Goal: Task Accomplishment & Management: Manage account settings

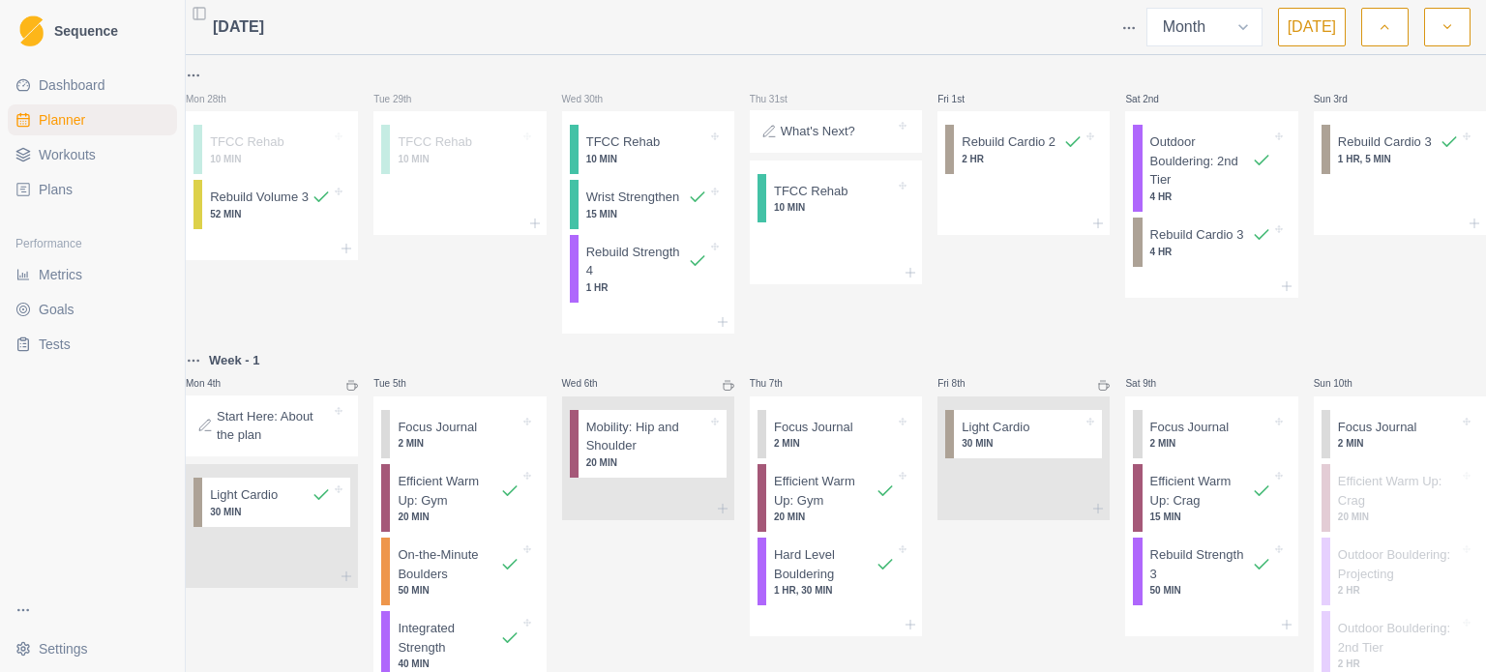
select select "month"
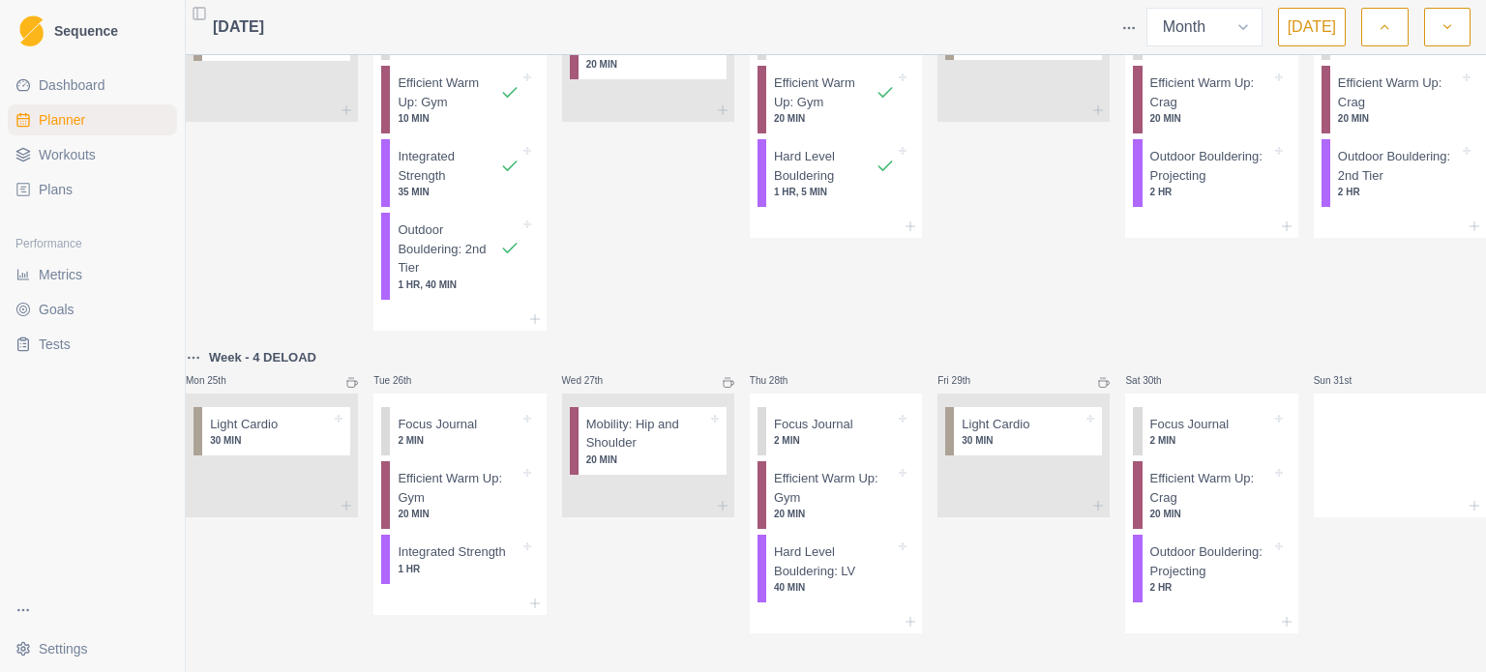
scroll to position [942, 0]
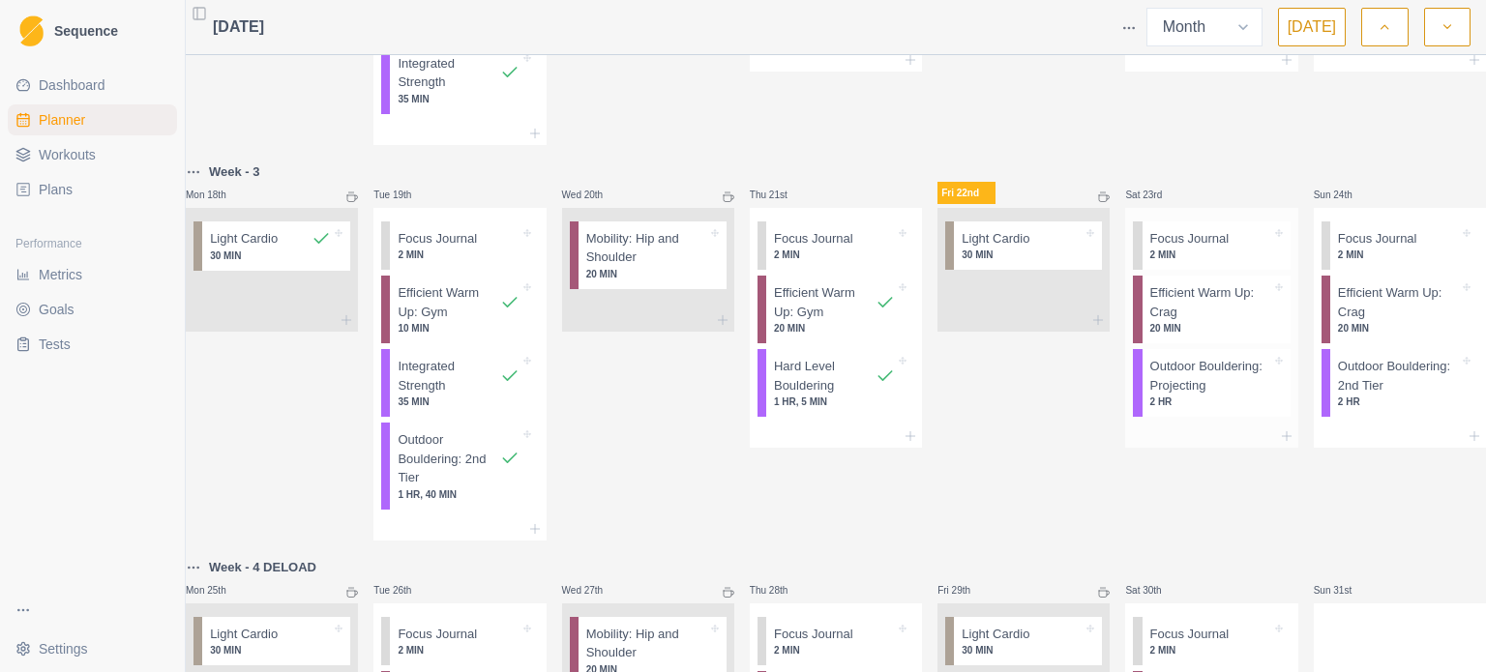
click at [1189, 395] on p "Outdoor Bouldering: Projecting" at bounding box center [1210, 376] width 121 height 38
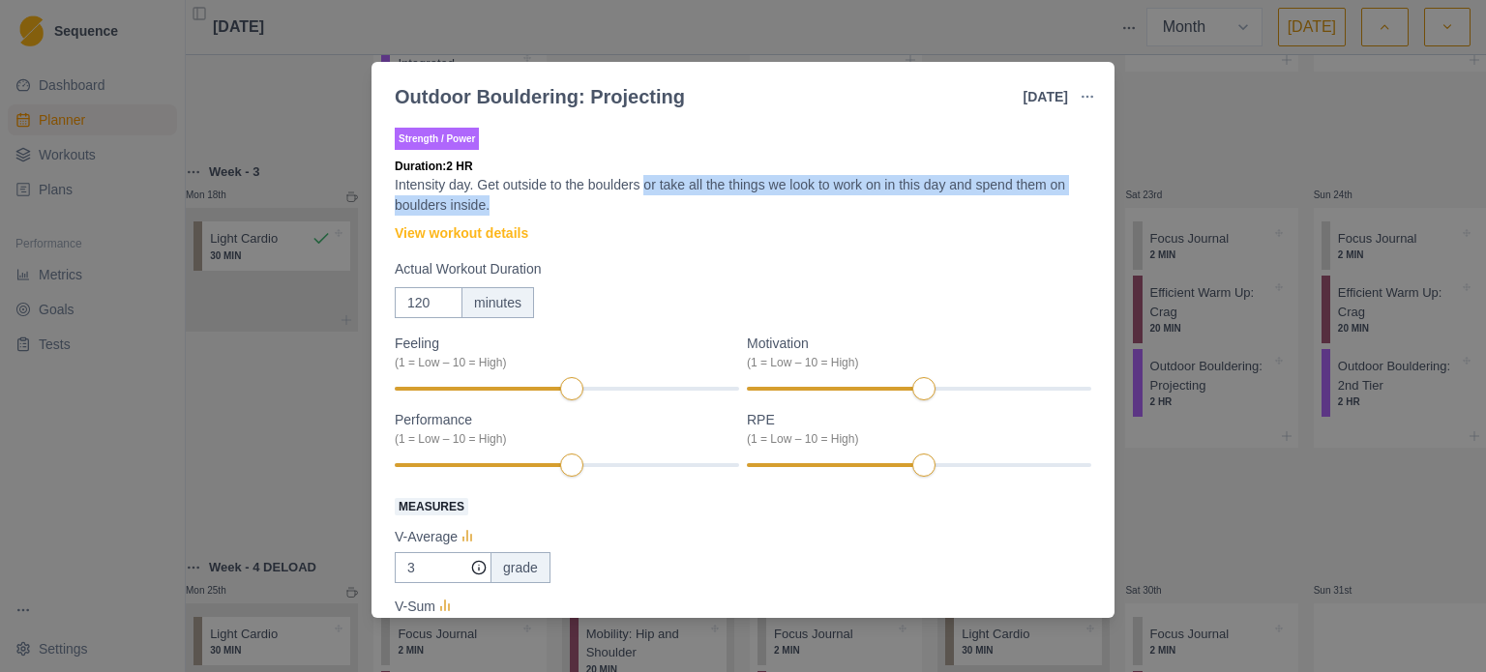
drag, startPoint x: 647, startPoint y: 178, endPoint x: 829, endPoint y: 197, distance: 182.9
click at [829, 197] on p "Intensity day. Get outside to the boulders or take all the things we look to wo…" at bounding box center [743, 195] width 696 height 41
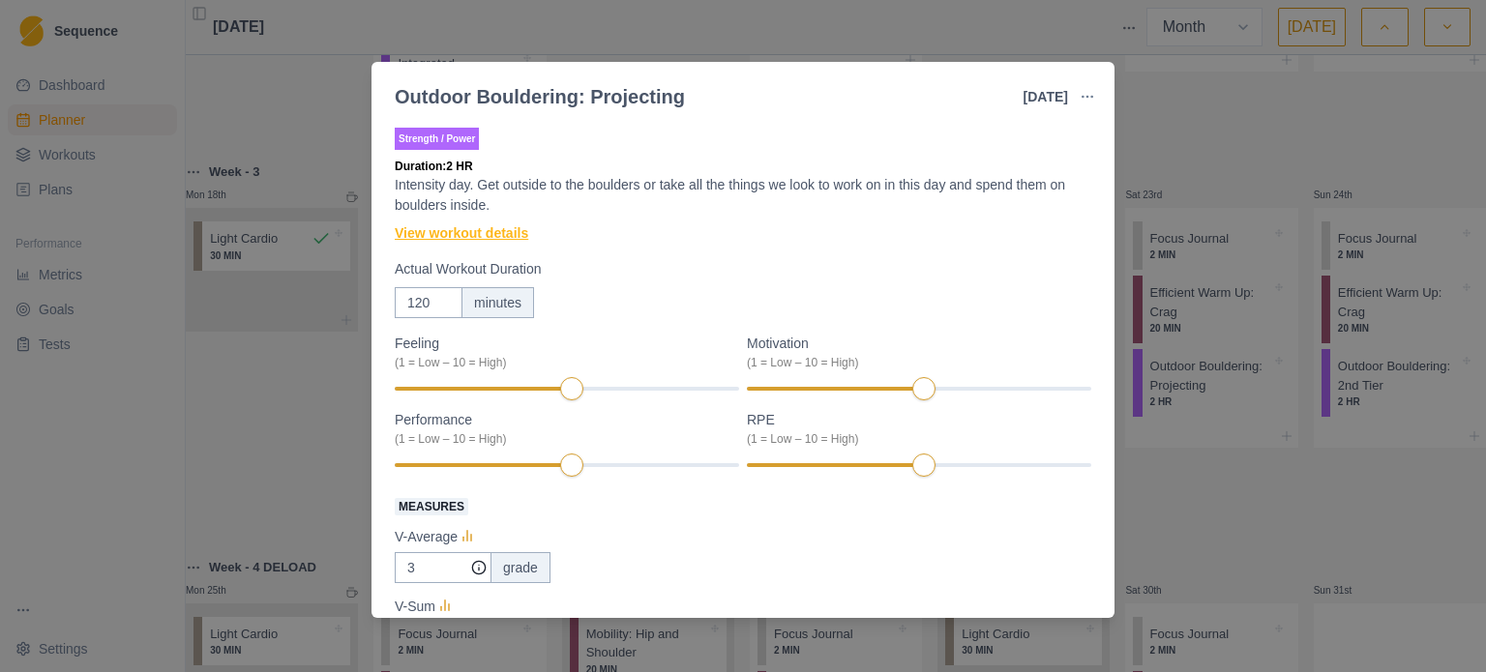
click at [480, 240] on link "View workout details" at bounding box center [461, 233] width 133 height 20
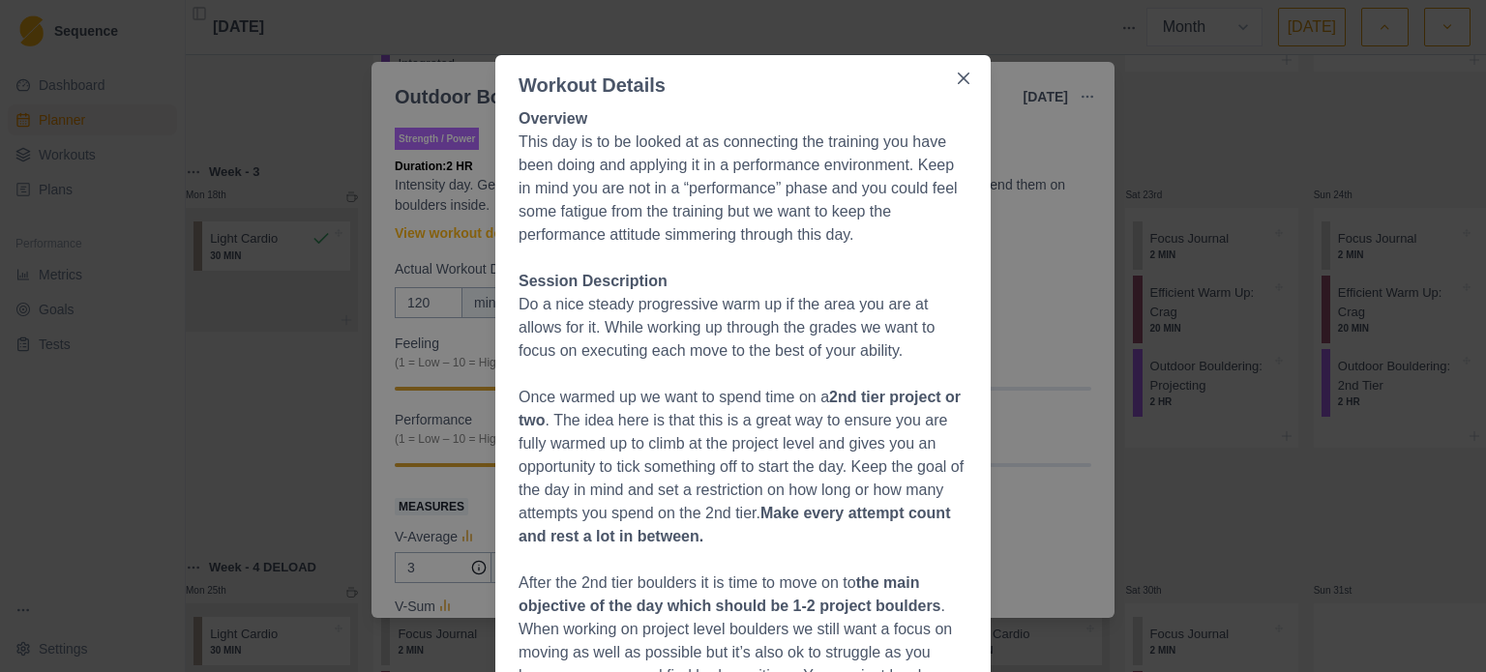
scroll to position [97, 0]
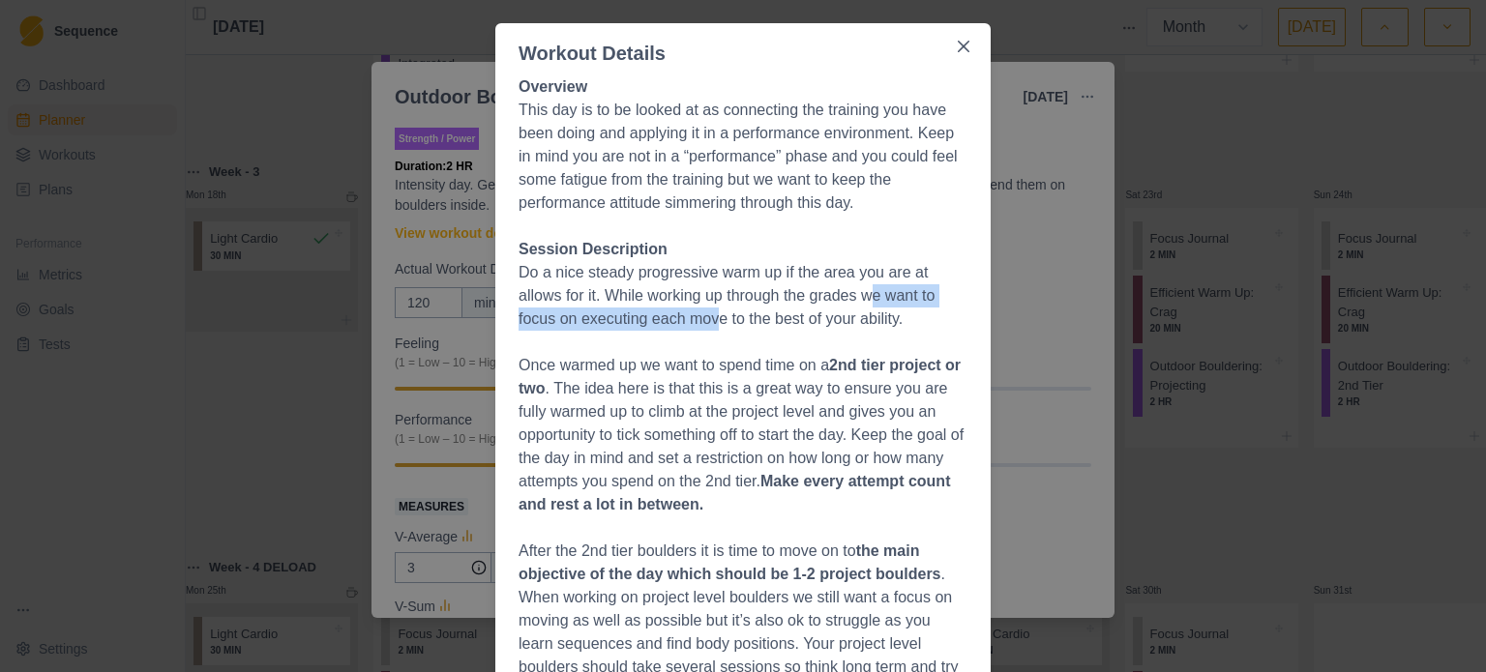
drag, startPoint x: 707, startPoint y: 312, endPoint x: 872, endPoint y: 300, distance: 164.9
click at [872, 300] on p "Do a nice steady progressive warm up if the area you are at allows for it. Whil…" at bounding box center [743, 296] width 449 height 70
click at [688, 361] on p "Once warmed up we want to spend time on a 2nd tier project or two . The idea he…" at bounding box center [743, 435] width 449 height 163
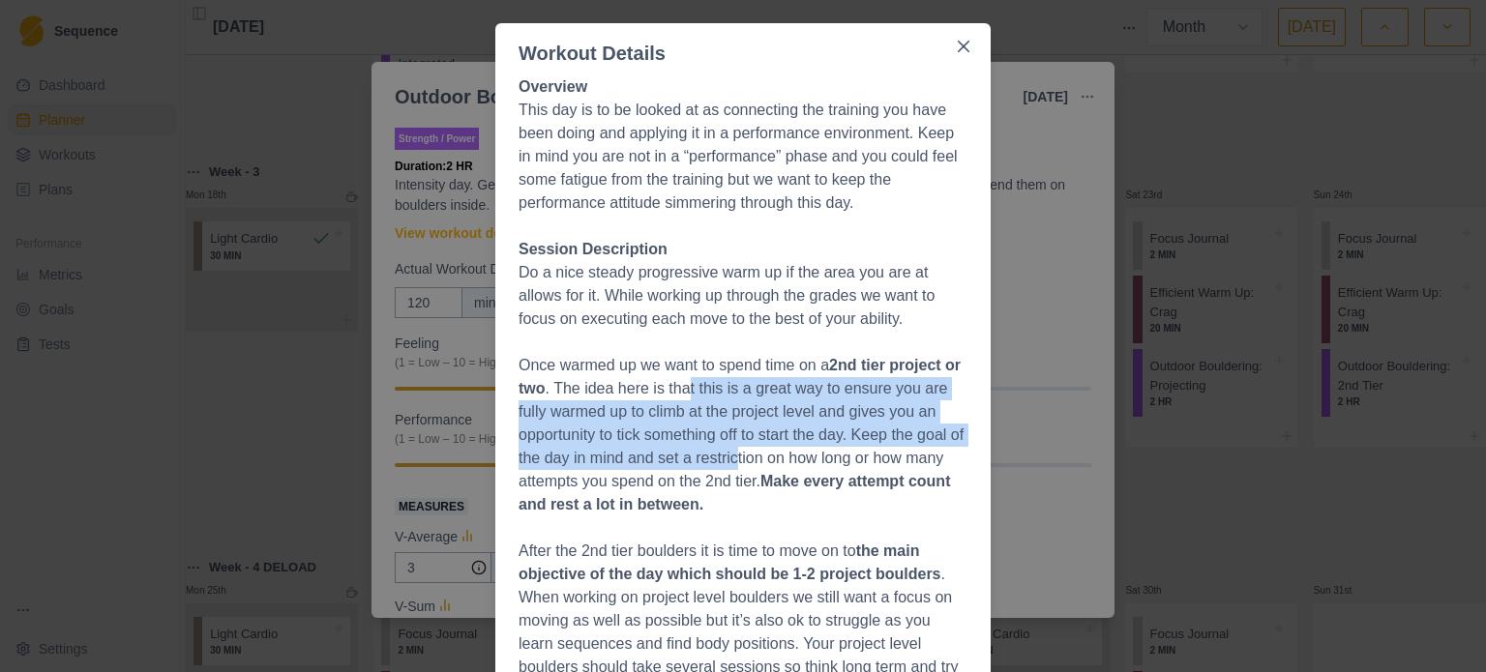
drag, startPoint x: 676, startPoint y: 394, endPoint x: 747, endPoint y: 459, distance: 96.5
click at [747, 459] on p "Once warmed up we want to spend time on a 2nd tier project or two . The idea he…" at bounding box center [743, 435] width 449 height 163
click at [788, 444] on p "Once warmed up we want to spend time on a 2nd tier project or two . The idea he…" at bounding box center [743, 435] width 449 height 163
click at [787, 445] on p "Once warmed up we want to spend time on a 2nd tier project or two . The idea he…" at bounding box center [743, 435] width 449 height 163
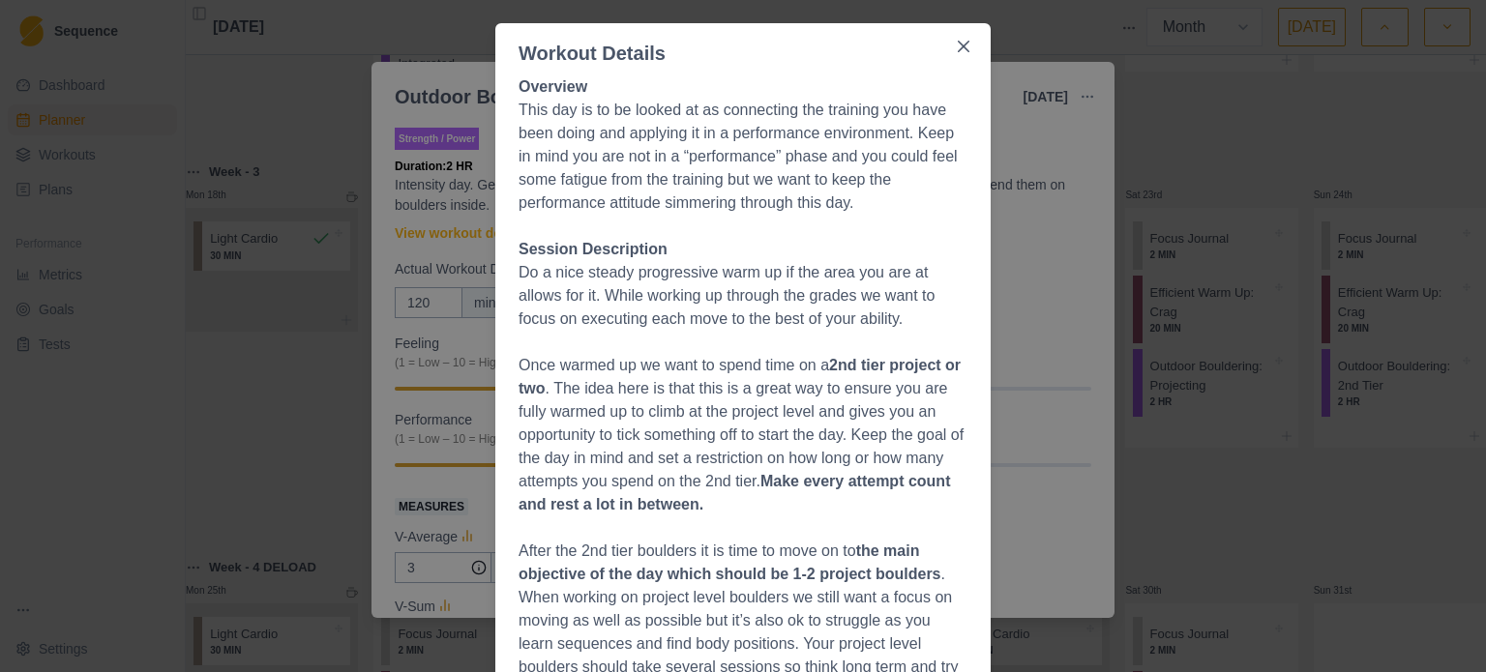
click at [727, 463] on p "Once warmed up we want to spend time on a 2nd tier project or two . The idea he…" at bounding box center [743, 435] width 449 height 163
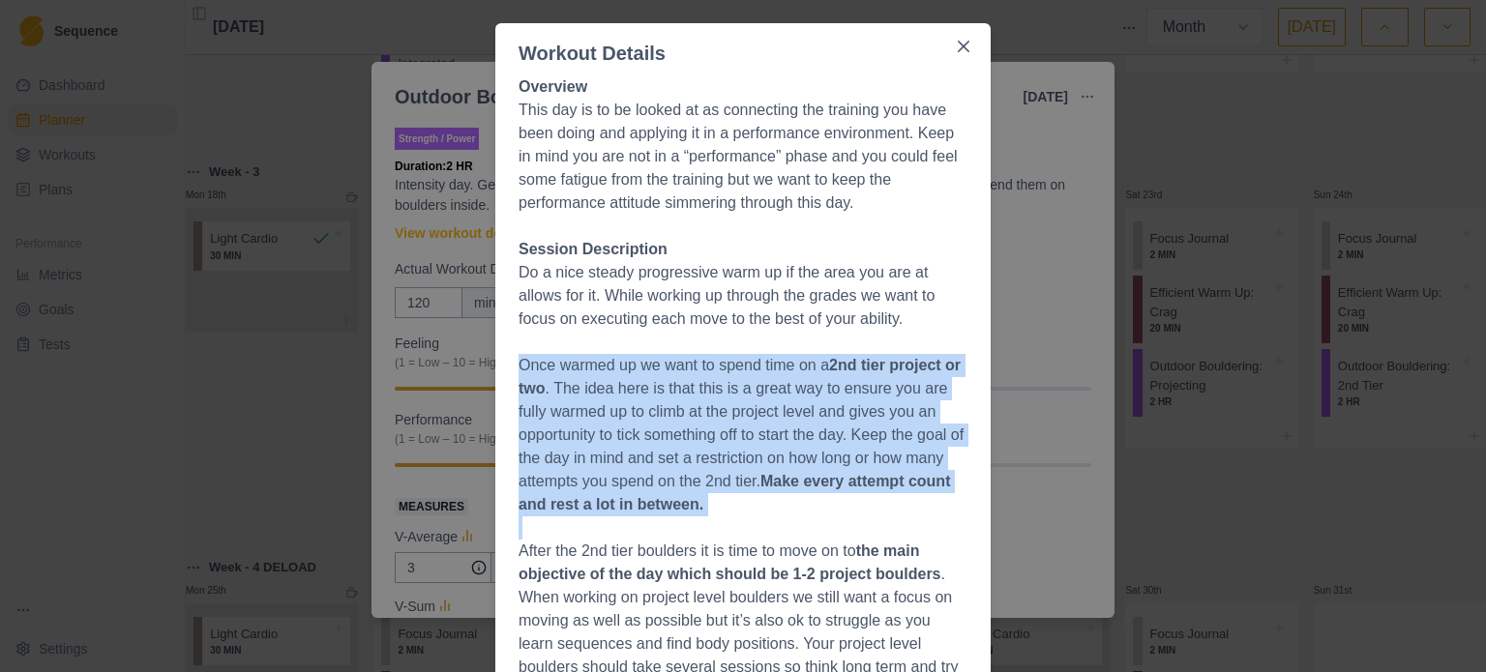
click at [727, 463] on p "Once warmed up we want to spend time on a 2nd tier project or two . The idea he…" at bounding box center [743, 435] width 449 height 163
click at [758, 417] on p "Once warmed up we want to spend time on a 2nd tier project or two . The idea he…" at bounding box center [743, 435] width 449 height 163
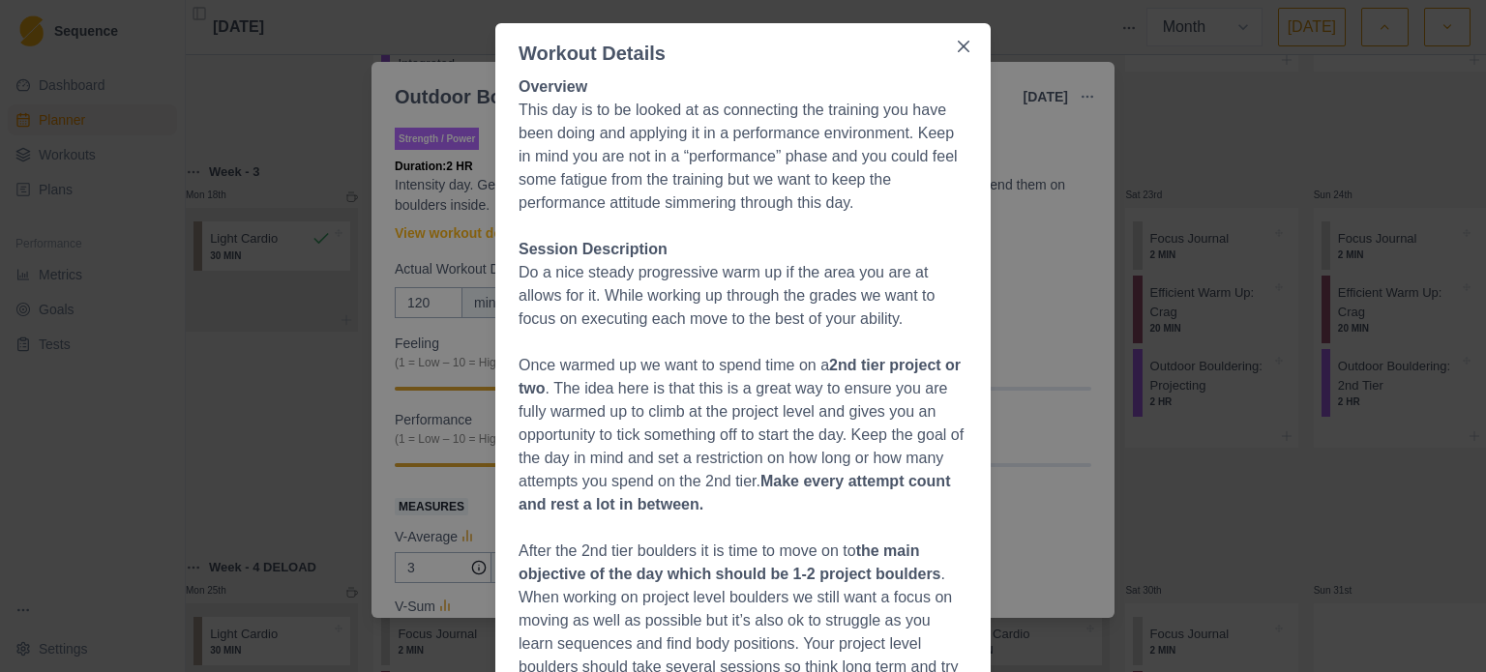
click at [609, 461] on p "Once warmed up we want to spend time on a 2nd tier project or two . The idea he…" at bounding box center [743, 435] width 449 height 163
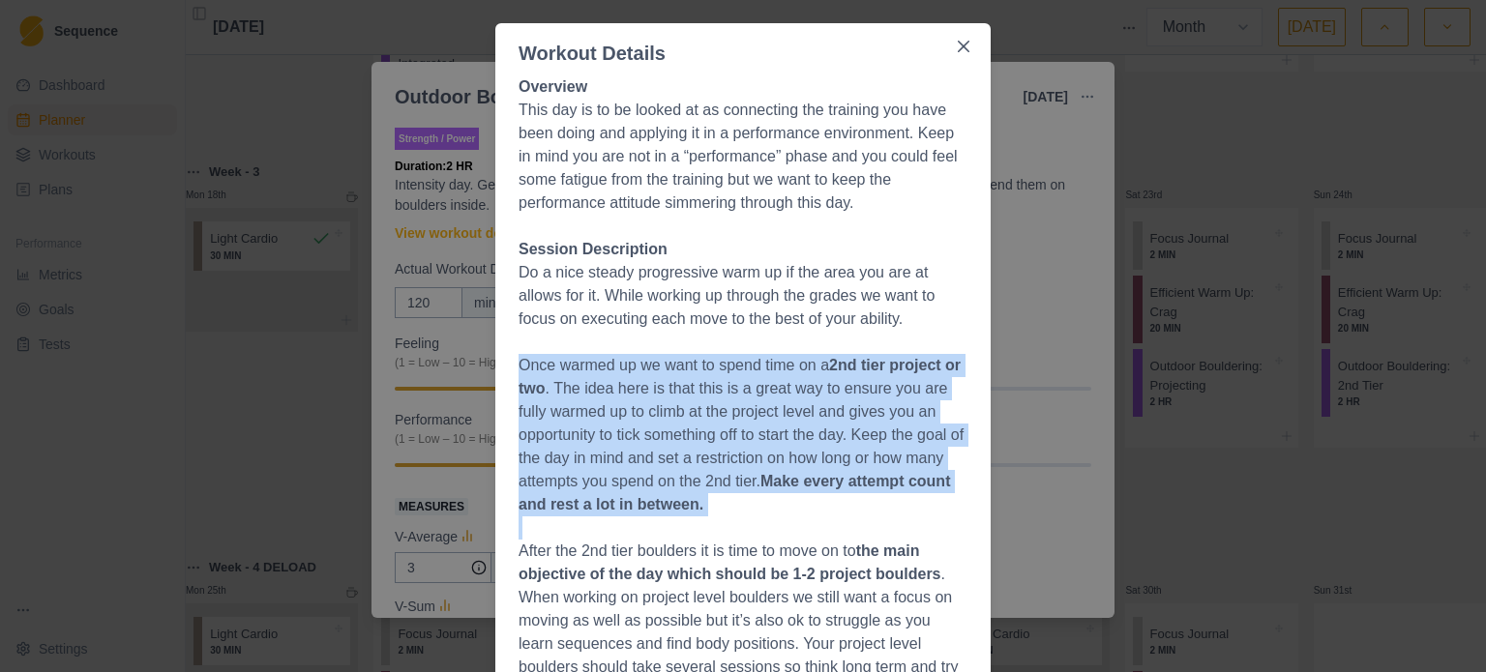
click at [609, 461] on p "Once warmed up we want to spend time on a 2nd tier project or two . The idea he…" at bounding box center [743, 435] width 449 height 163
click at [695, 453] on p "Once warmed up we want to spend time on a 2nd tier project or two . The idea he…" at bounding box center [743, 435] width 449 height 163
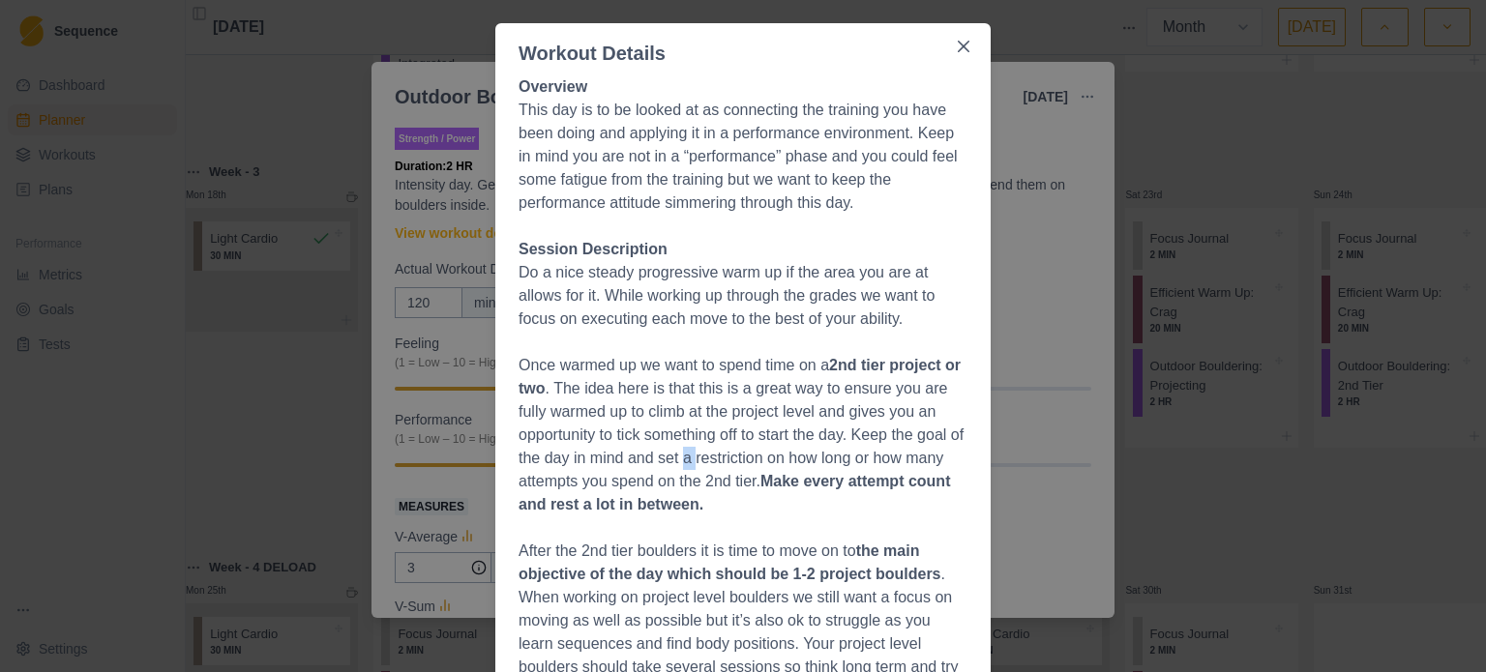
click at [696, 453] on p "Once warmed up we want to spend time on a 2nd tier project or two . The idea he…" at bounding box center [743, 435] width 449 height 163
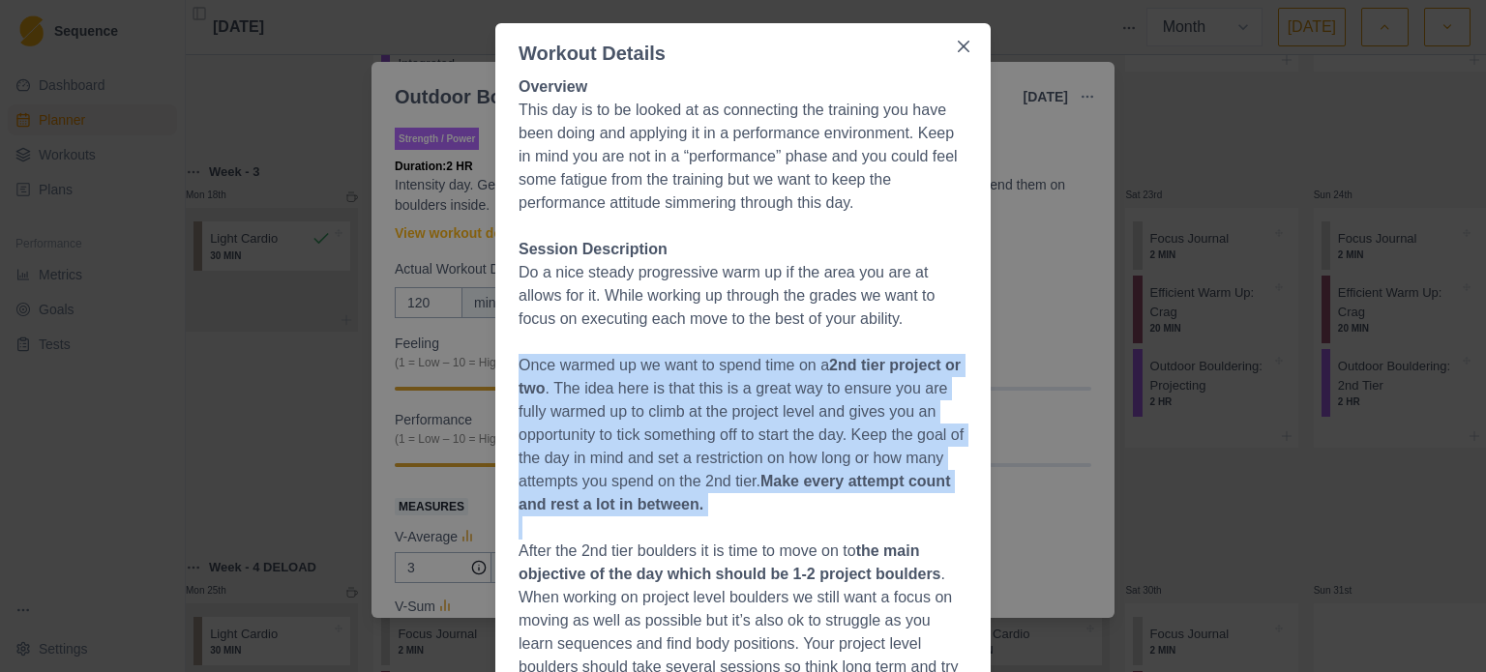
click at [696, 453] on p "Once warmed up we want to spend time on a 2nd tier project or two . The idea he…" at bounding box center [743, 435] width 449 height 163
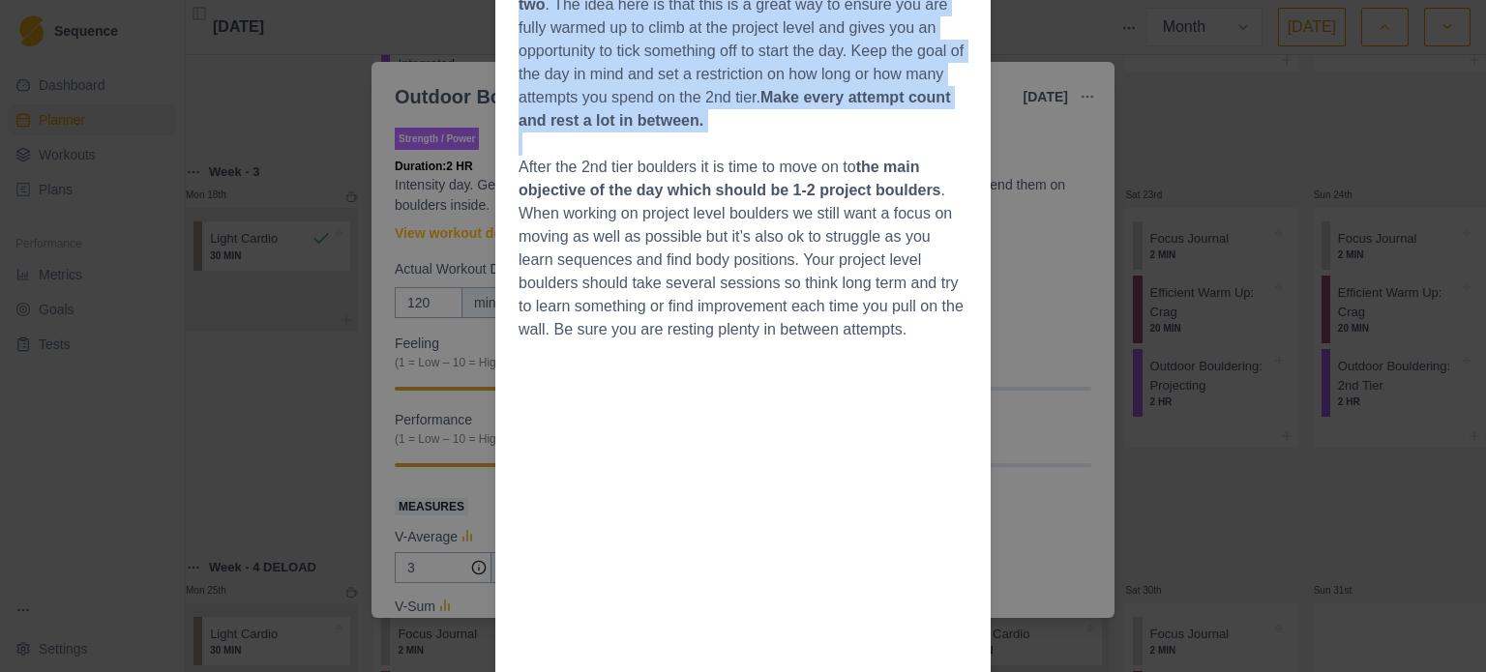
scroll to position [484, 0]
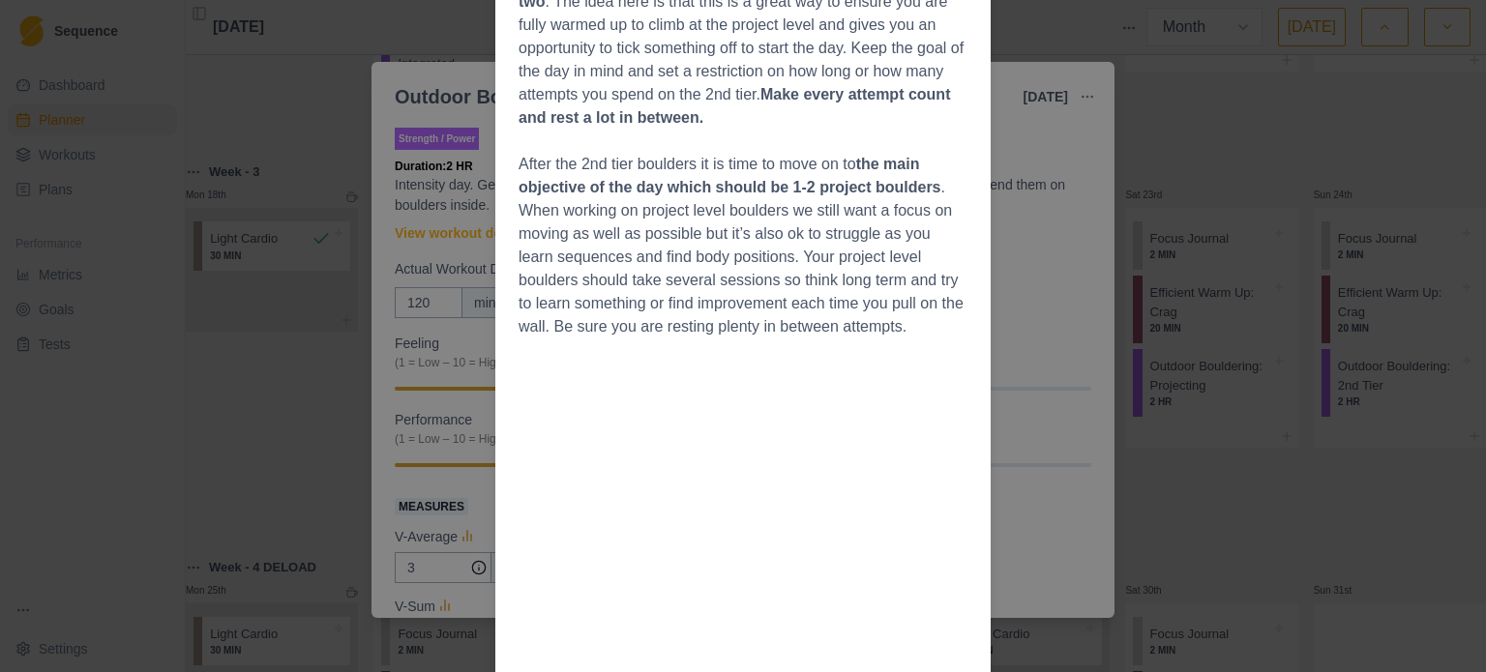
click at [711, 160] on p "After the 2nd tier boulders it is time to move on to the main objective of the …" at bounding box center [743, 246] width 449 height 186
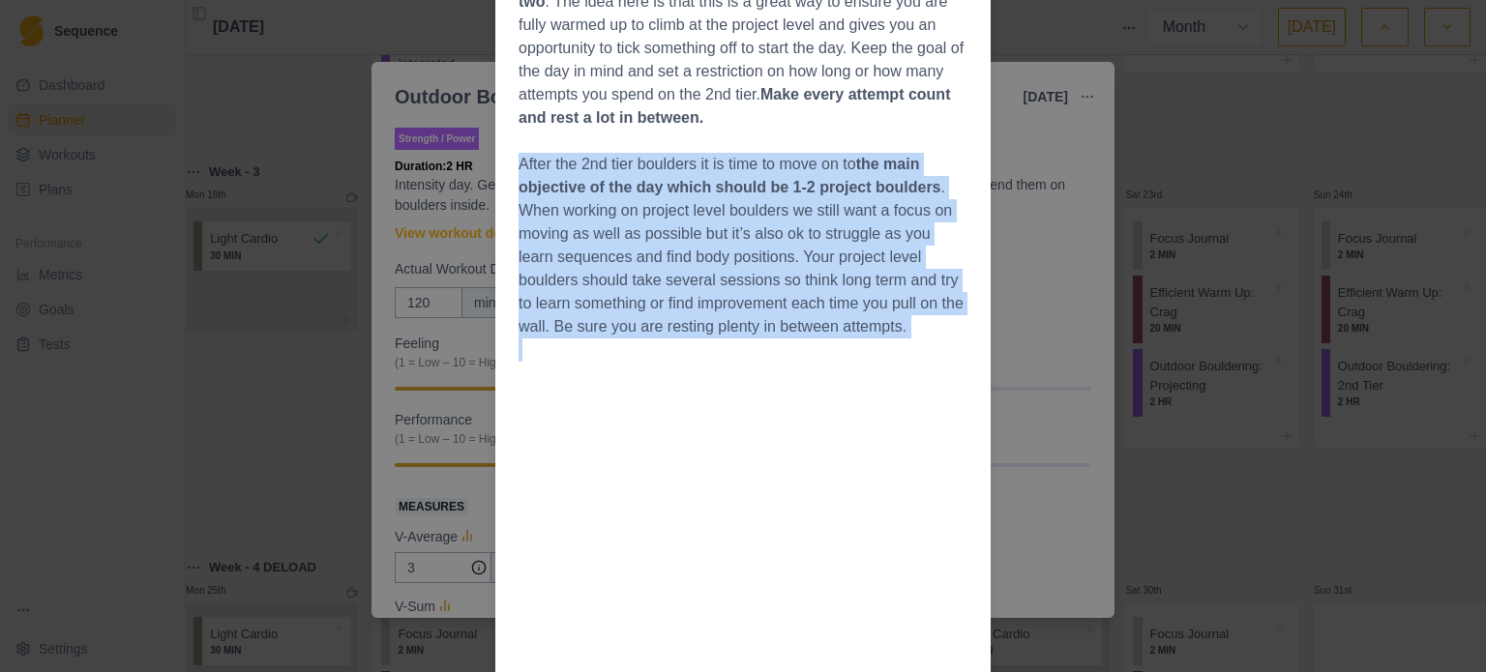
click at [711, 160] on p "After the 2nd tier boulders it is time to move on to the main objective of the …" at bounding box center [743, 246] width 449 height 186
click at [710, 171] on p "After the 2nd tier boulders it is time to move on to the main objective of the …" at bounding box center [743, 246] width 449 height 186
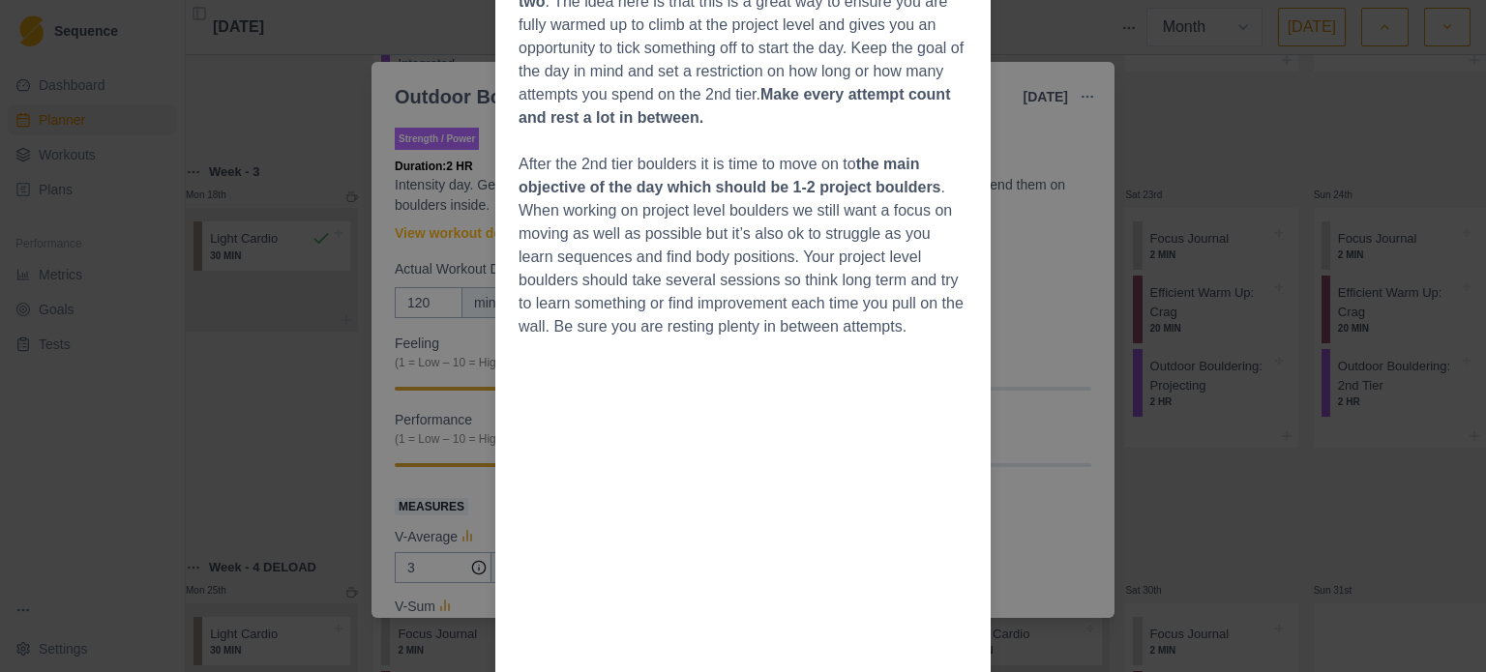
click at [692, 96] on p "Once warmed up we want to spend time on a 2nd tier project or two . The idea he…" at bounding box center [743, 48] width 449 height 163
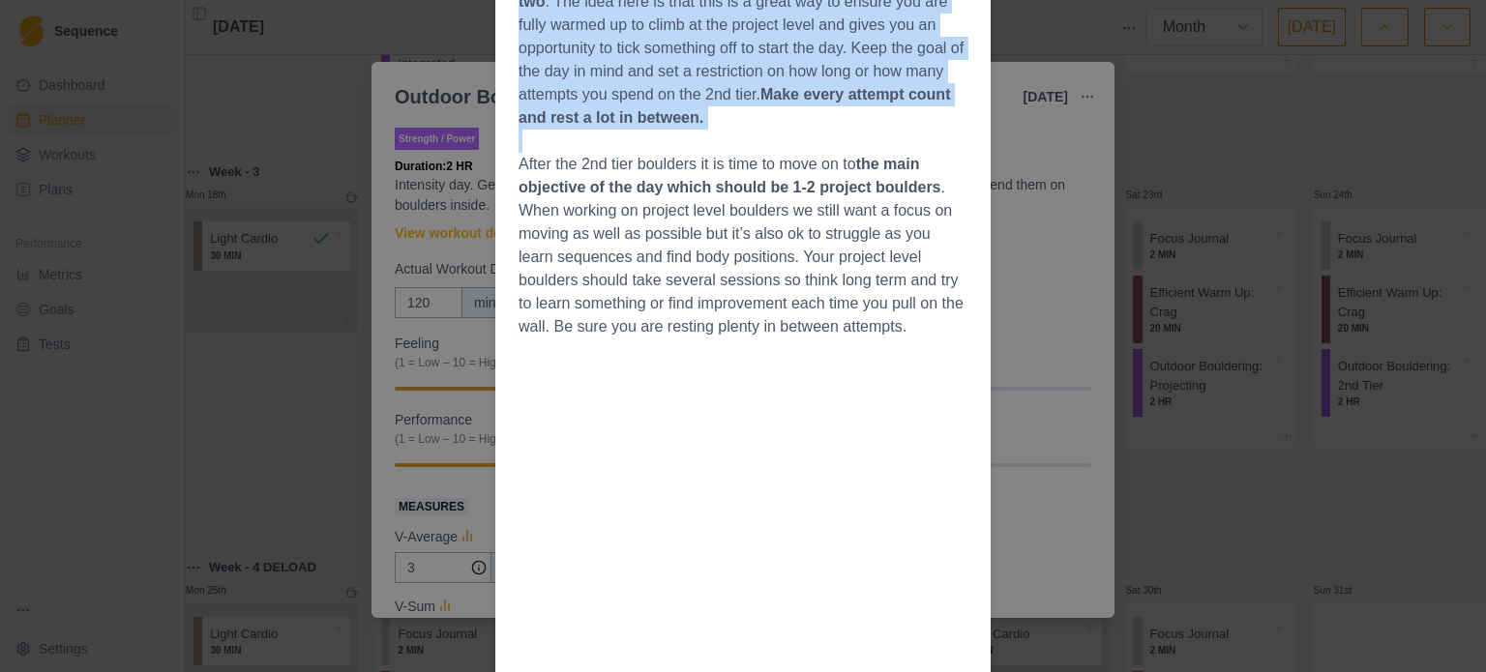
click at [692, 96] on p "Once warmed up we want to spend time on a 2nd tier project or two . The idea he…" at bounding box center [743, 48] width 449 height 163
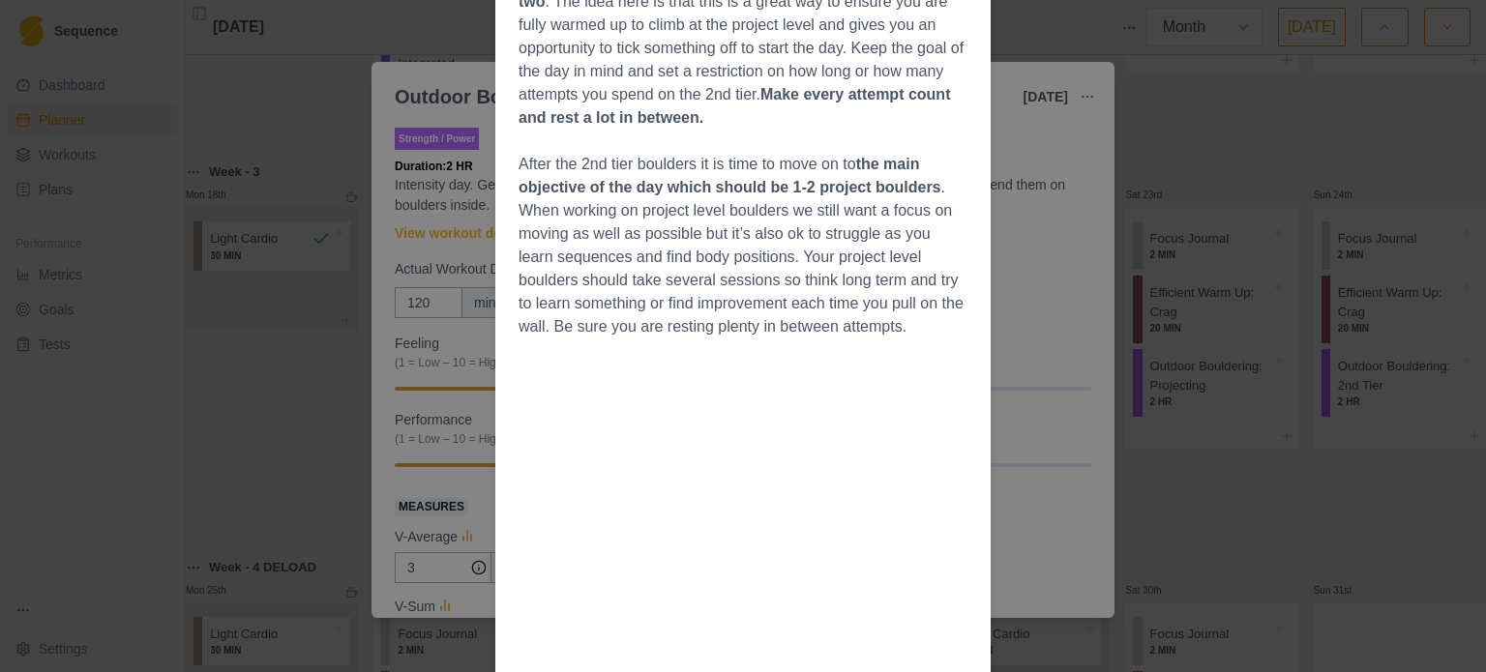
click at [807, 281] on p "After the 2nd tier boulders it is time to move on to the main objective of the …" at bounding box center [743, 246] width 449 height 186
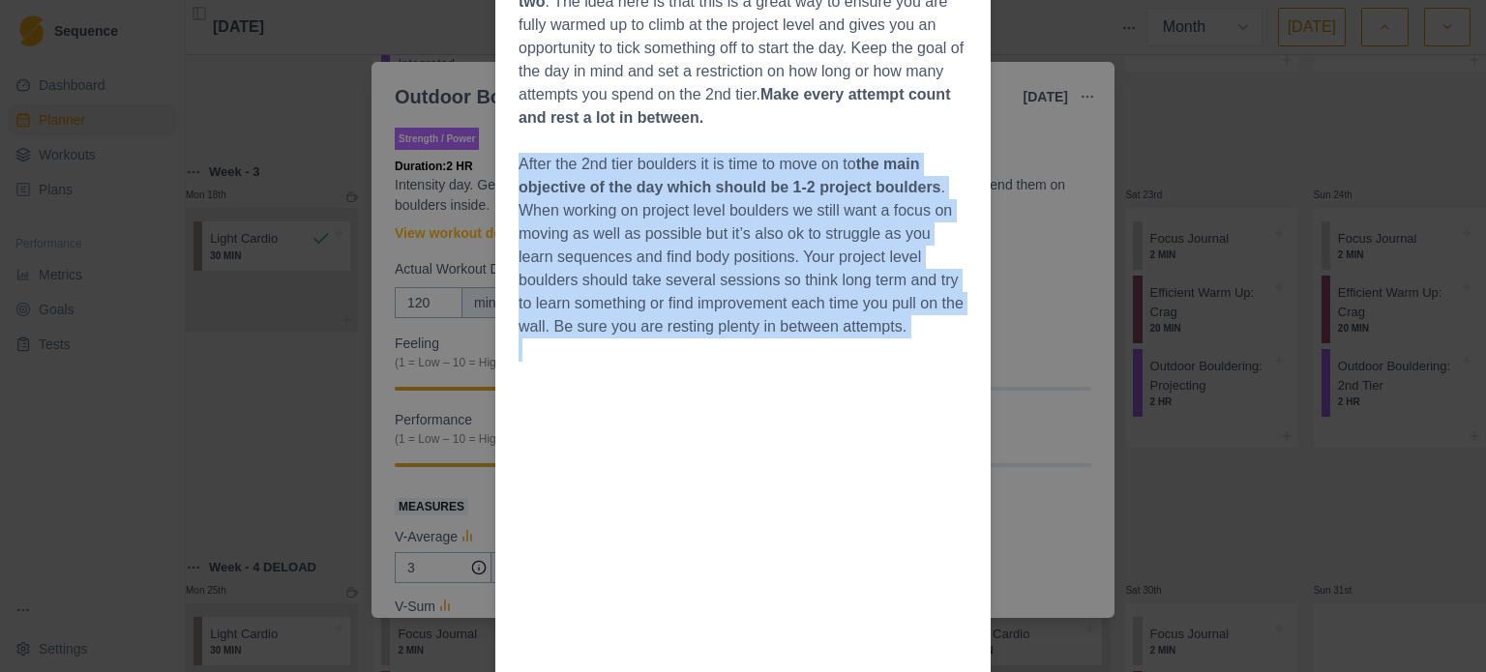
click at [807, 281] on p "After the 2nd tier boulders it is time to move on to the main objective of the …" at bounding box center [743, 246] width 449 height 186
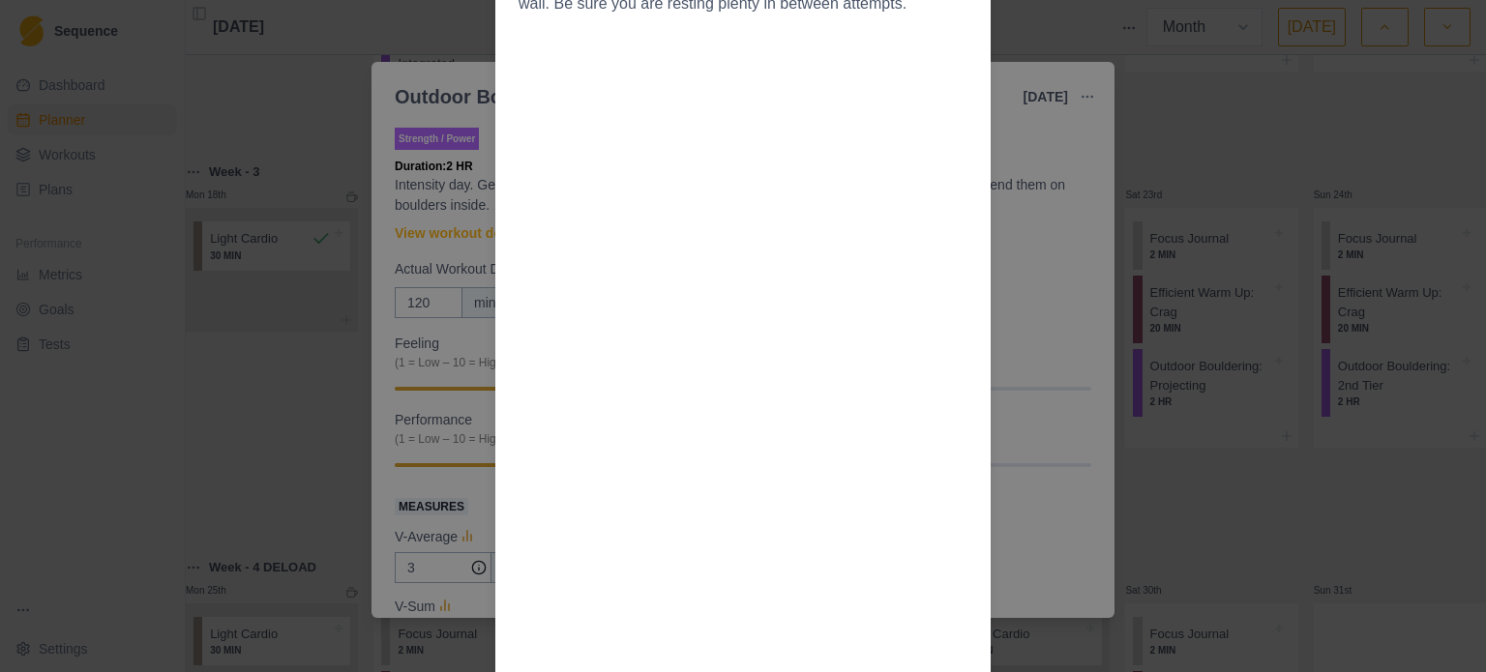
scroll to position [819, 0]
click at [1052, 231] on div "Workout Details Overview This day is to be looked at as connecting the training…" at bounding box center [743, 336] width 1486 height 672
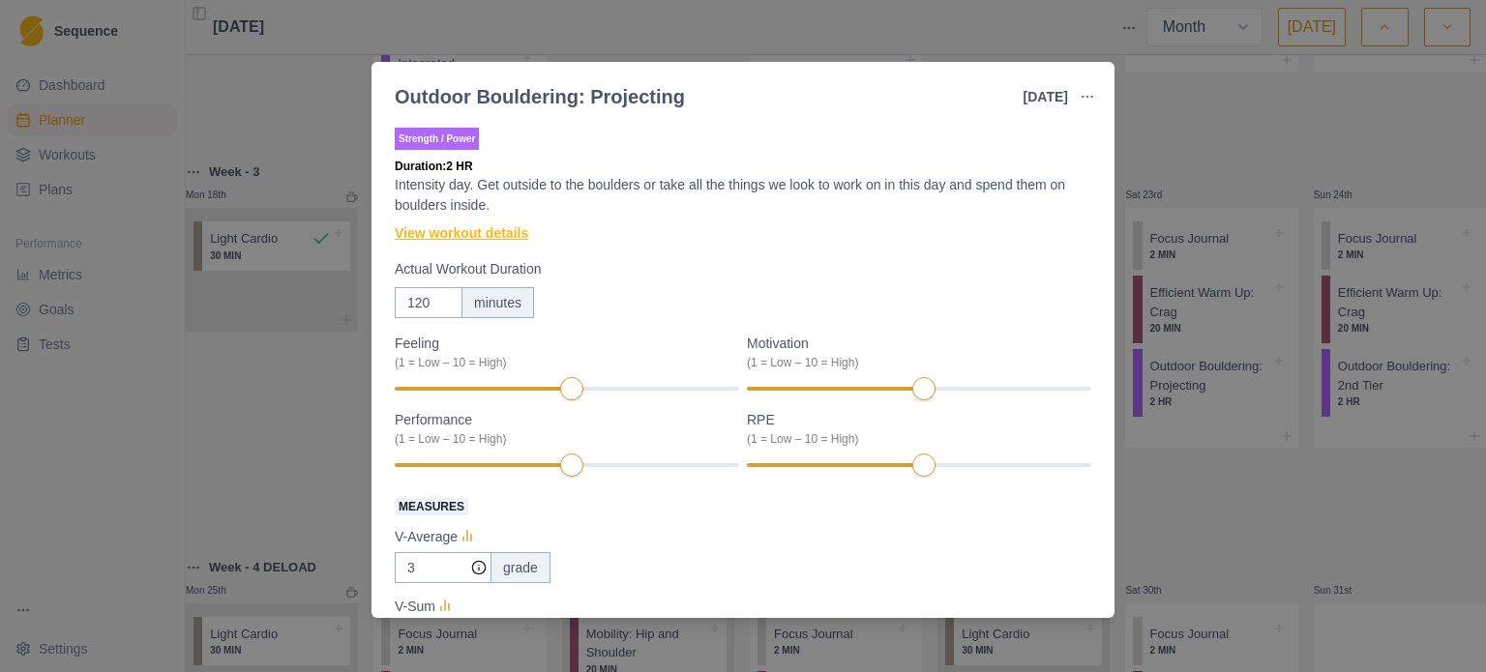
click at [486, 227] on link "View workout details" at bounding box center [461, 233] width 133 height 20
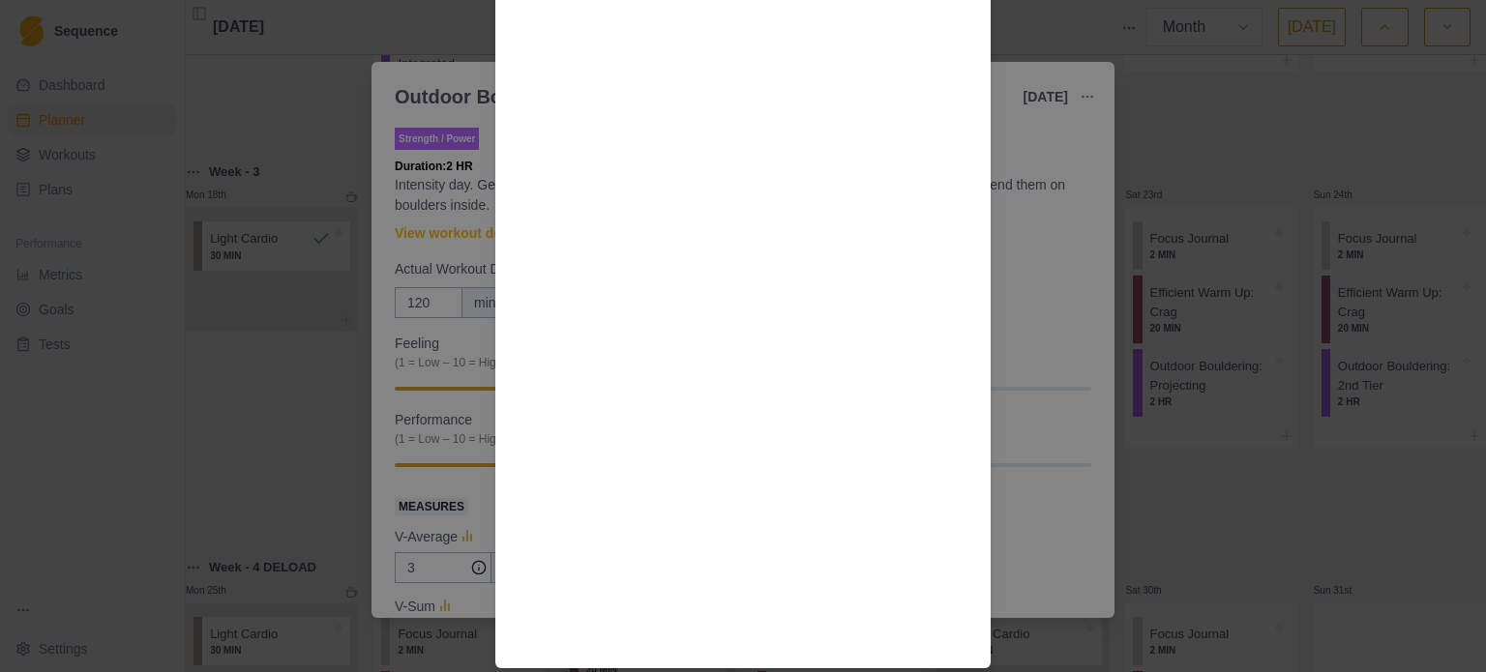
click at [1028, 184] on div "Workout Details Overview This day is to be looked at as connecting the training…" at bounding box center [743, 336] width 1486 height 672
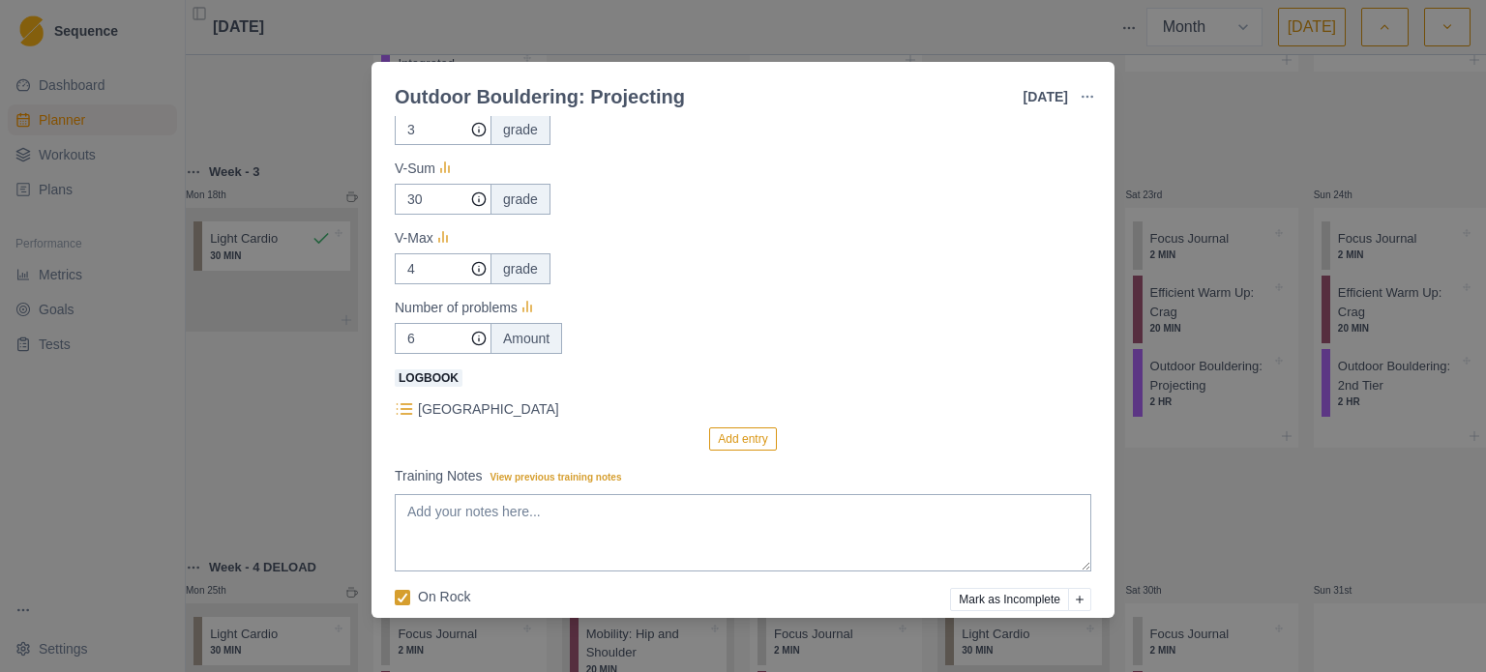
scroll to position [519, 0]
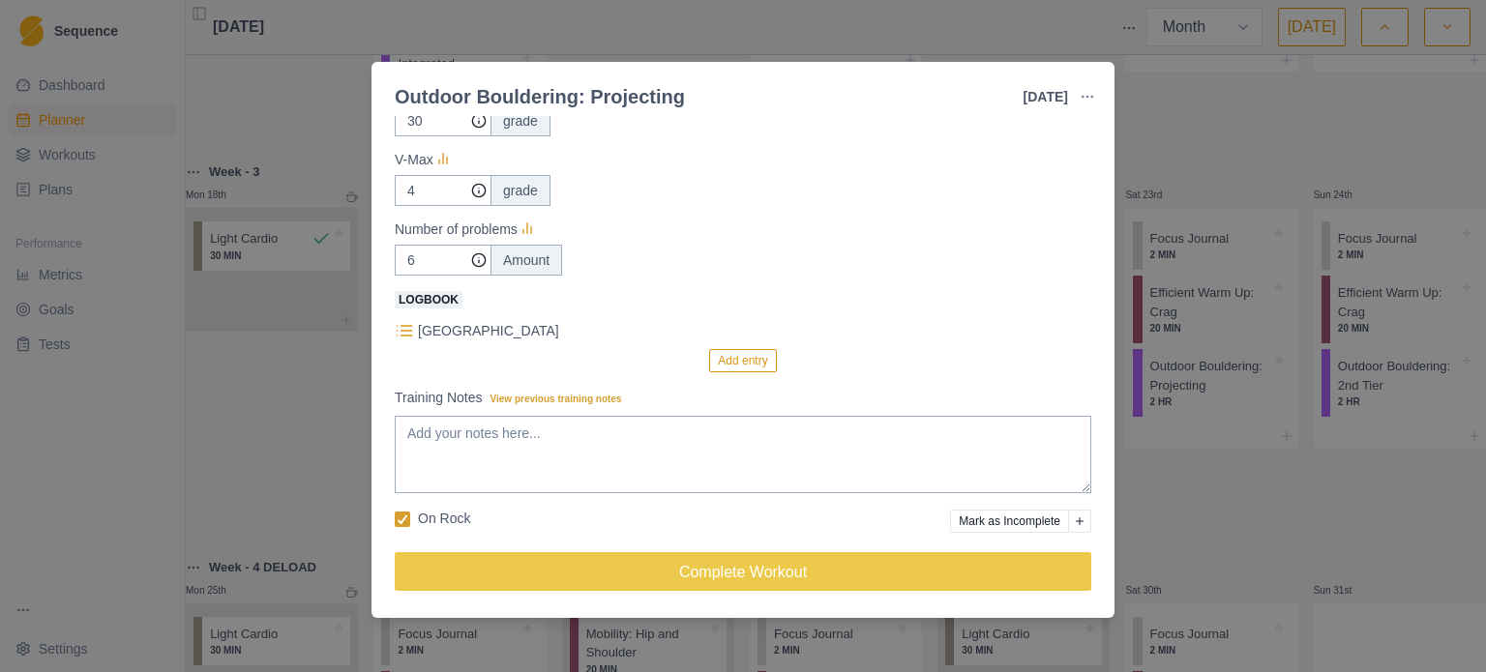
click at [857, 19] on div "Outdoor Bouldering: Projecting [DATE] Link To Goal View Workout Metrics Edit Or…" at bounding box center [743, 336] width 1486 height 672
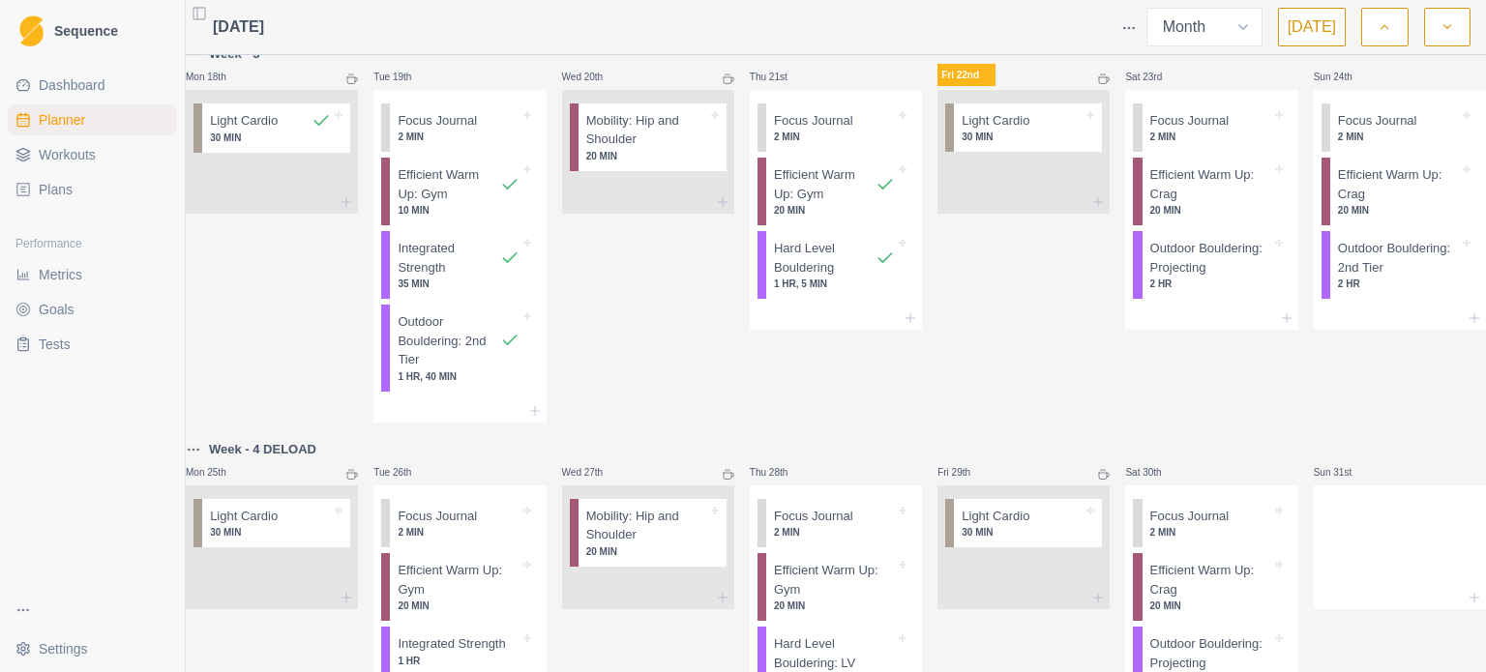
scroll to position [942, 0]
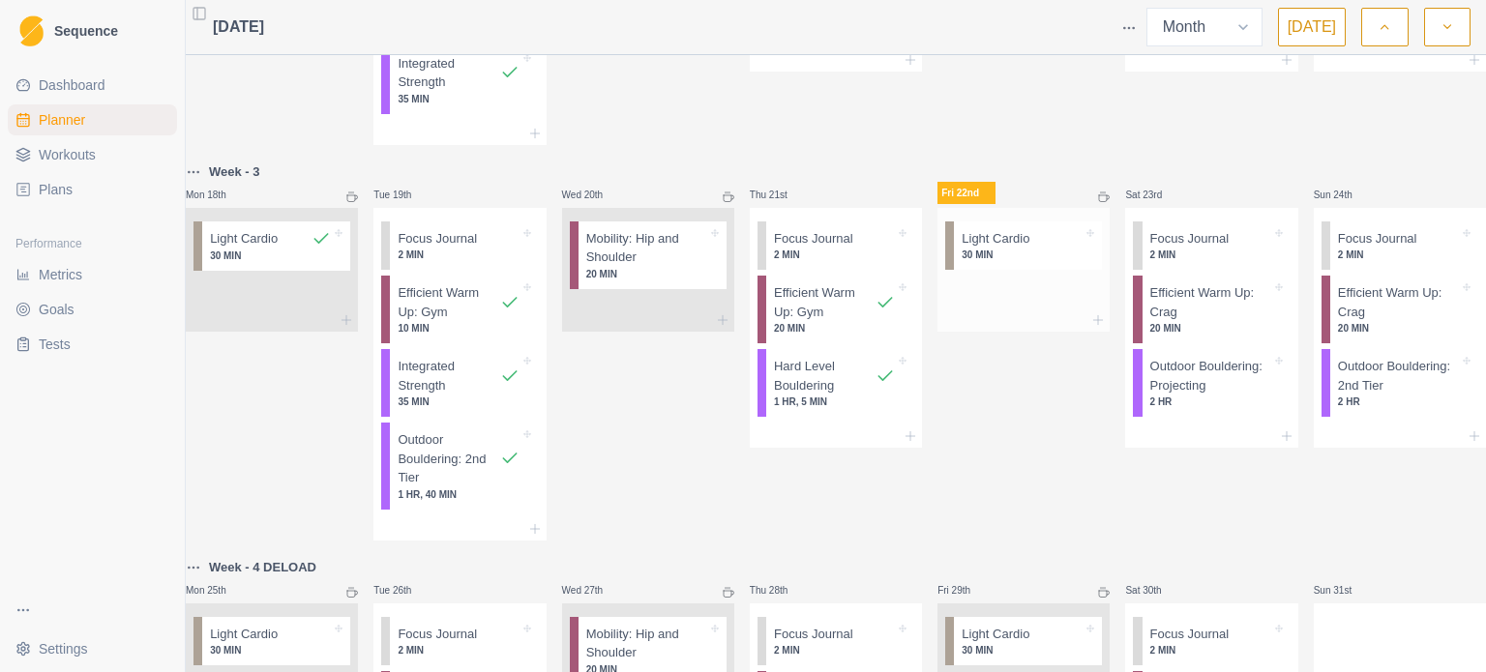
click at [1030, 249] on div at bounding box center [1055, 238] width 53 height 19
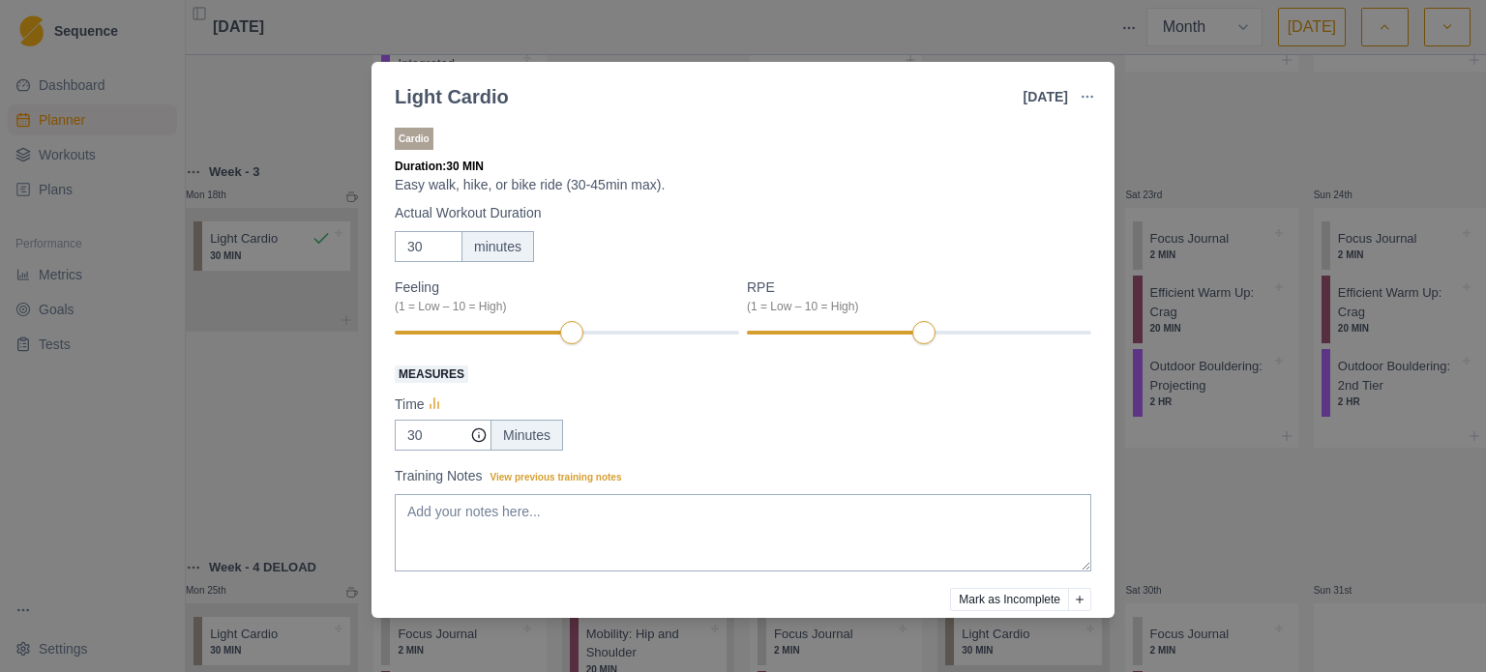
scroll to position [78, 0]
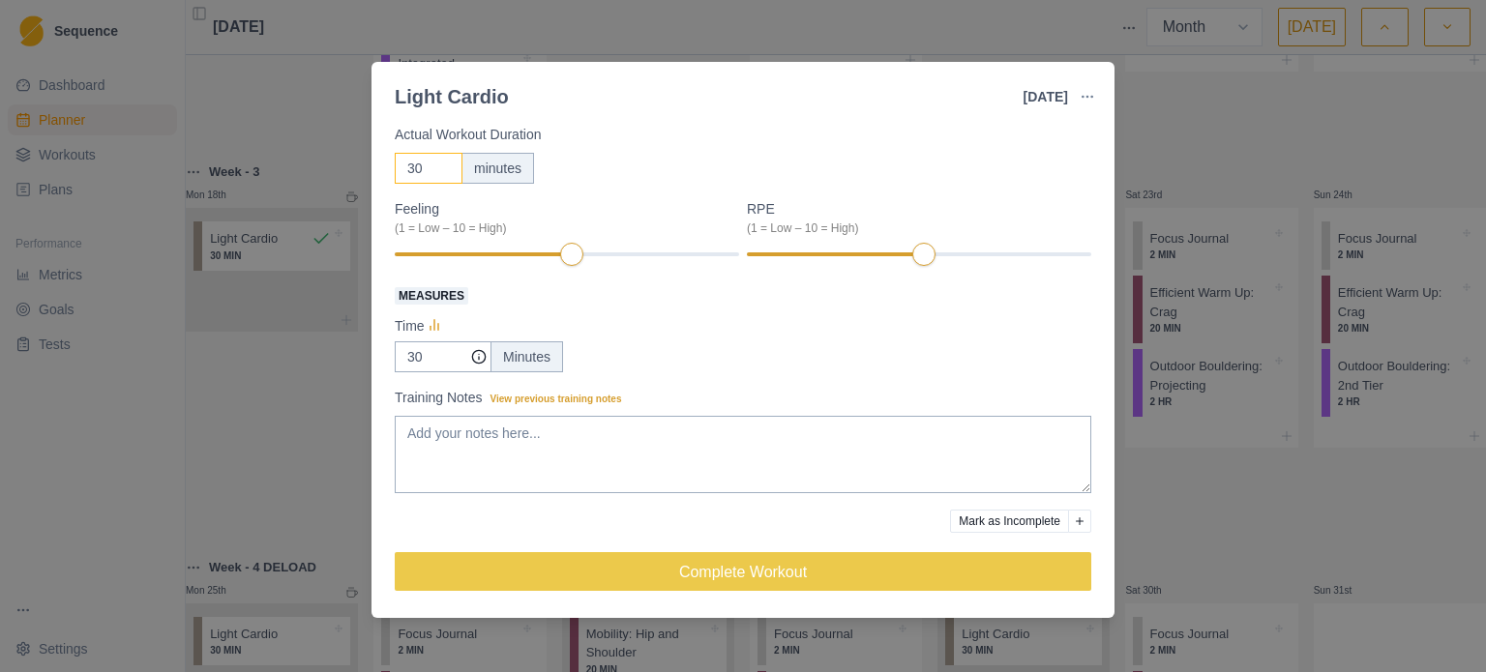
click at [426, 176] on input "30" at bounding box center [429, 168] width 68 height 31
click at [418, 173] on input "30" at bounding box center [429, 168] width 68 height 31
click at [417, 172] on input "30" at bounding box center [429, 168] width 68 height 31
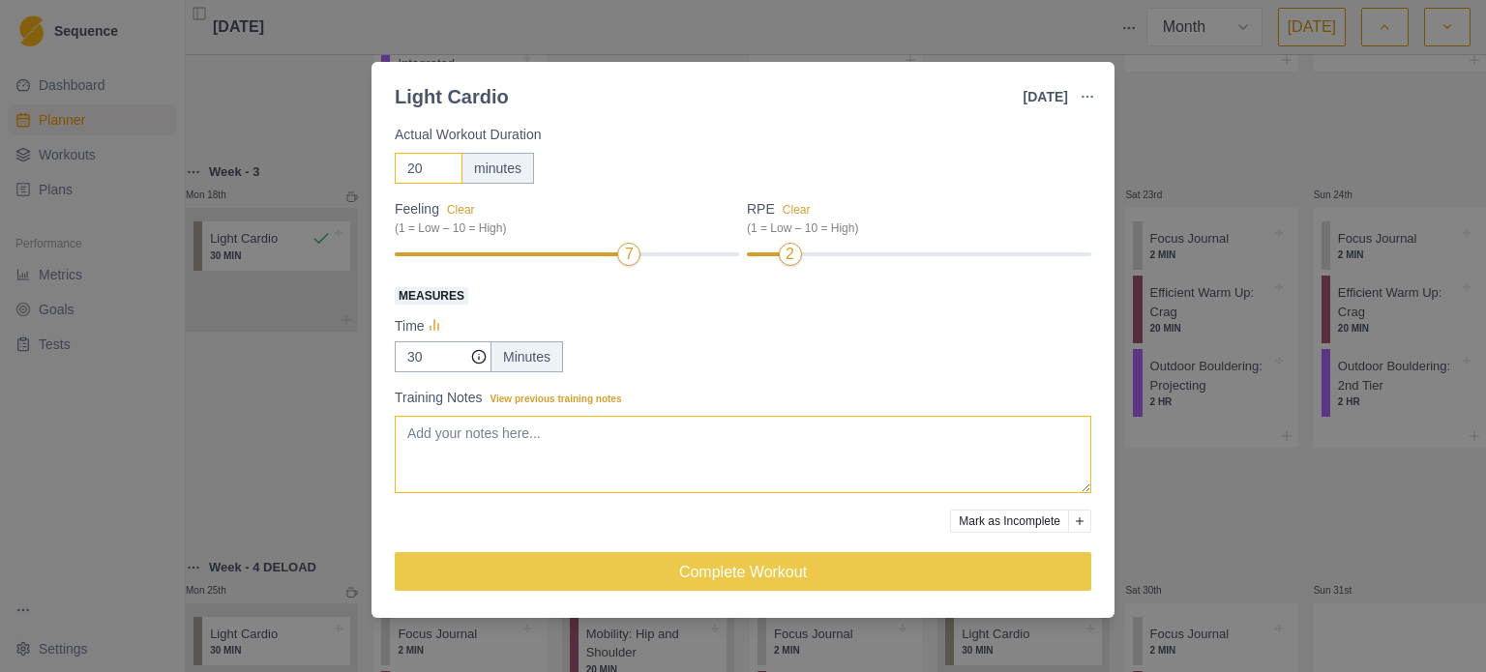
type input "20"
click at [605, 434] on textarea "Training Notes View previous training notes" at bounding box center [743, 454] width 696 height 77
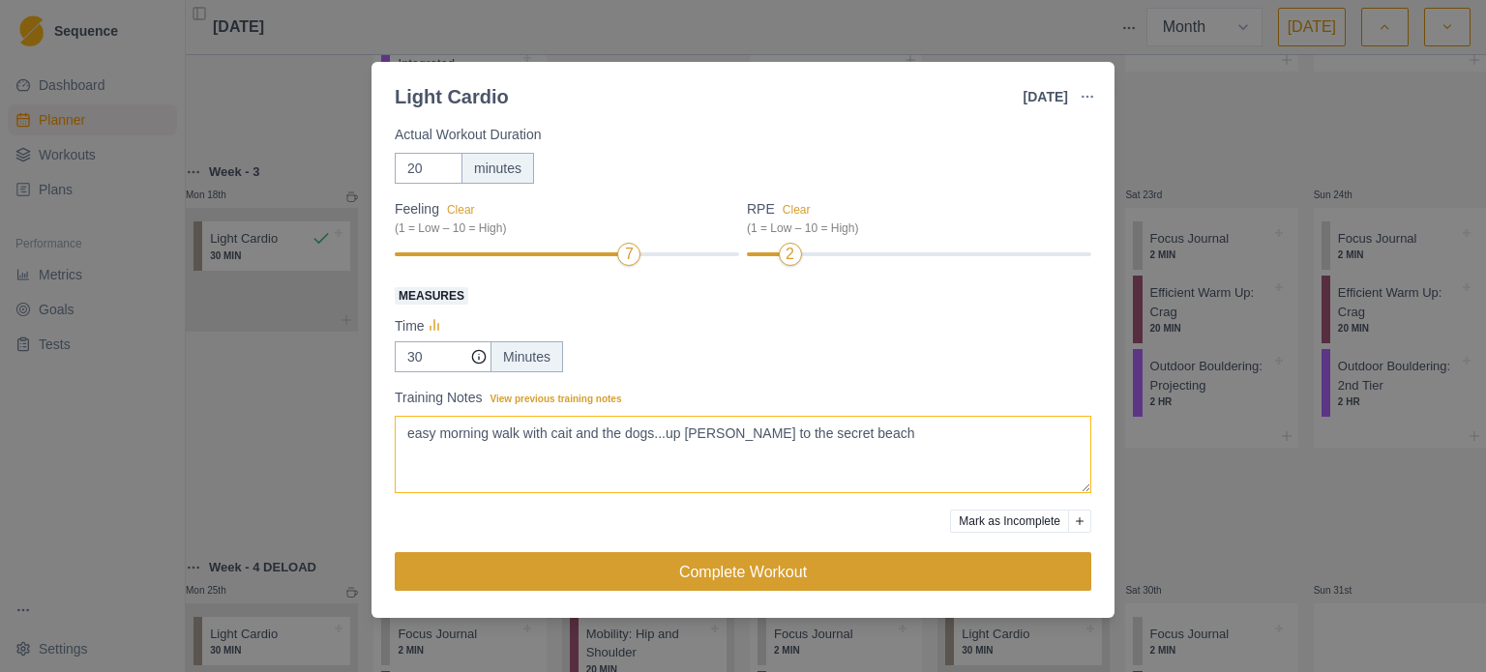
type textarea "easy morning walk with cait and the dogs...up [PERSON_NAME] to the secret beach"
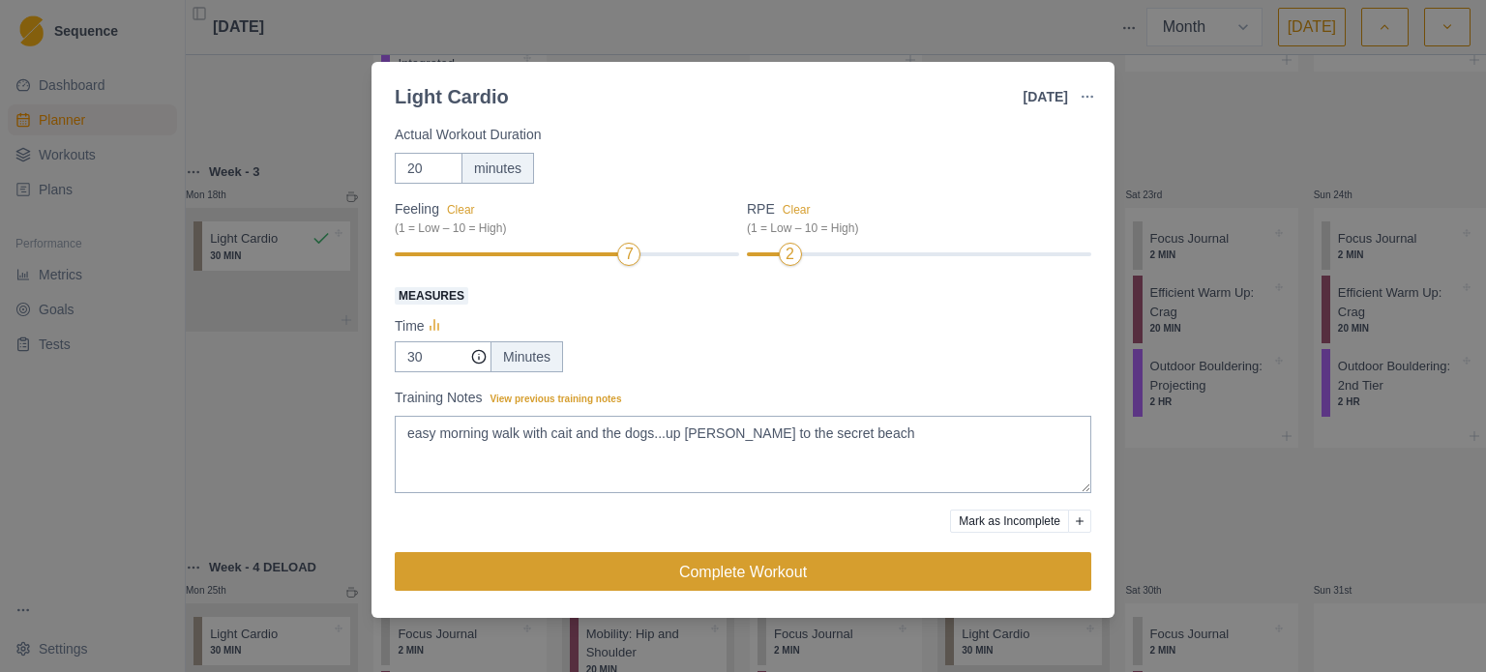
click at [695, 564] on button "Complete Workout" at bounding box center [743, 571] width 696 height 39
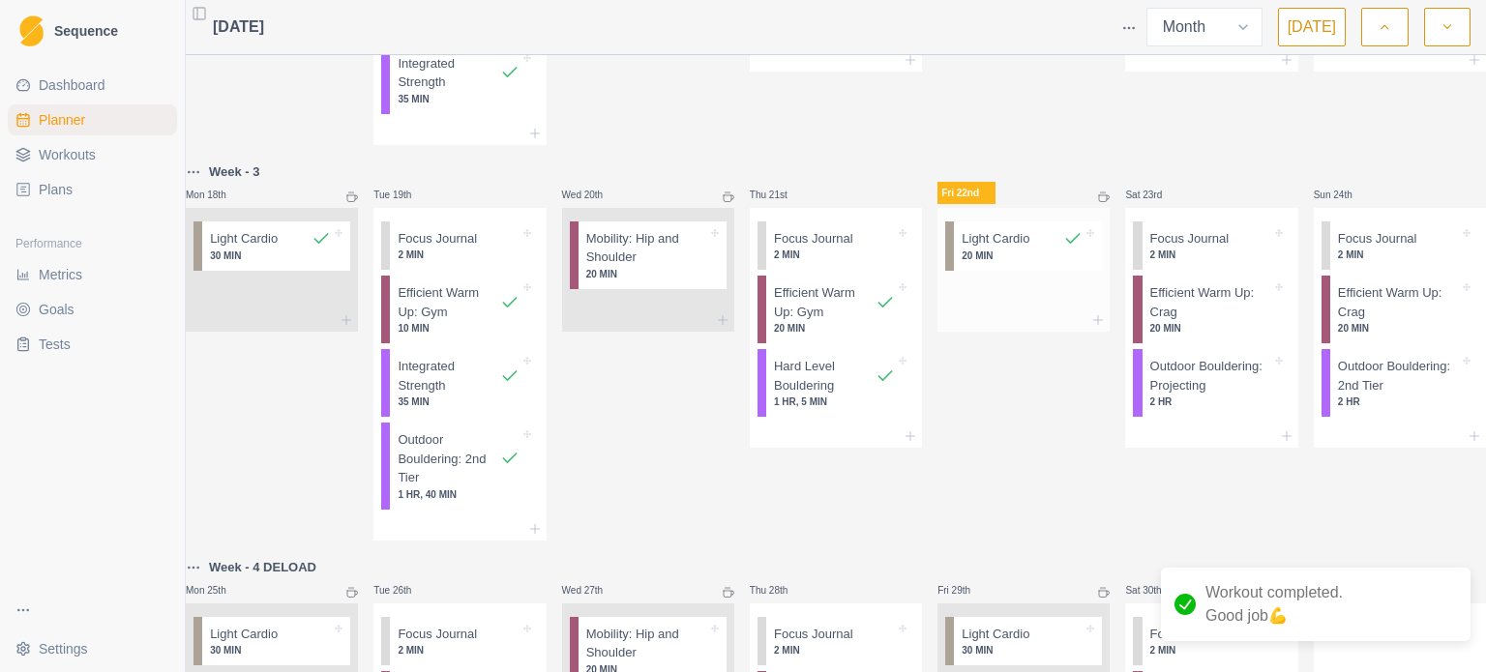
click at [1029, 271] on div "Light Cardio 20 MIN" at bounding box center [1028, 246] width 148 height 49
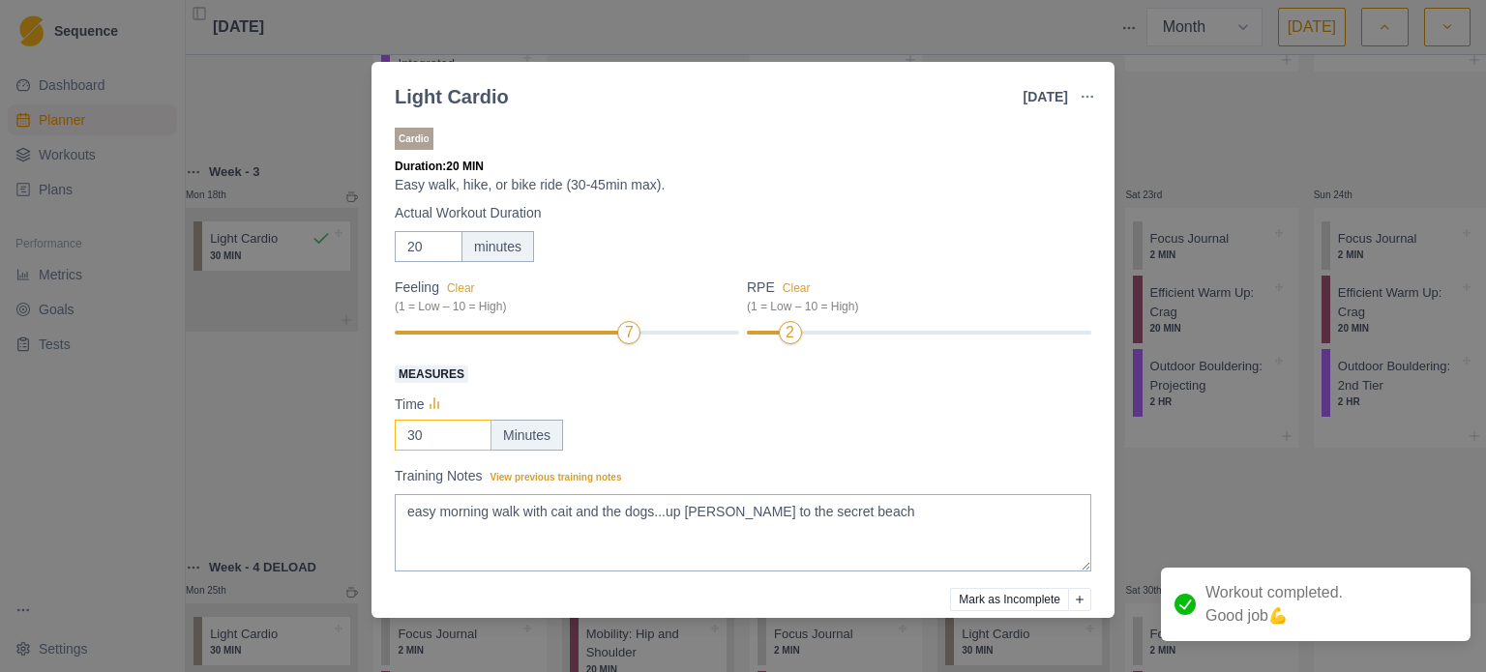
click at [445, 436] on input "30" at bounding box center [443, 435] width 97 height 31
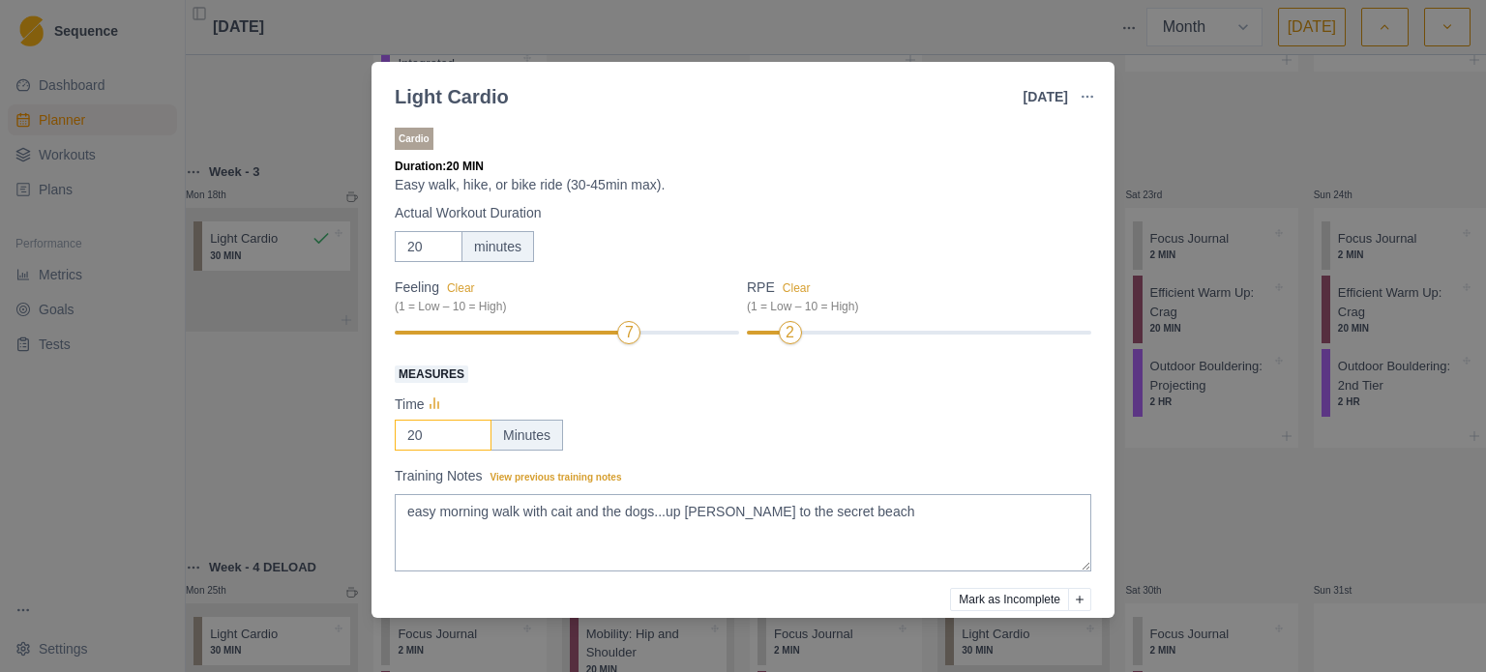
type input "20"
click at [688, 417] on div "Time 20 Minutes" at bounding box center [743, 422] width 696 height 58
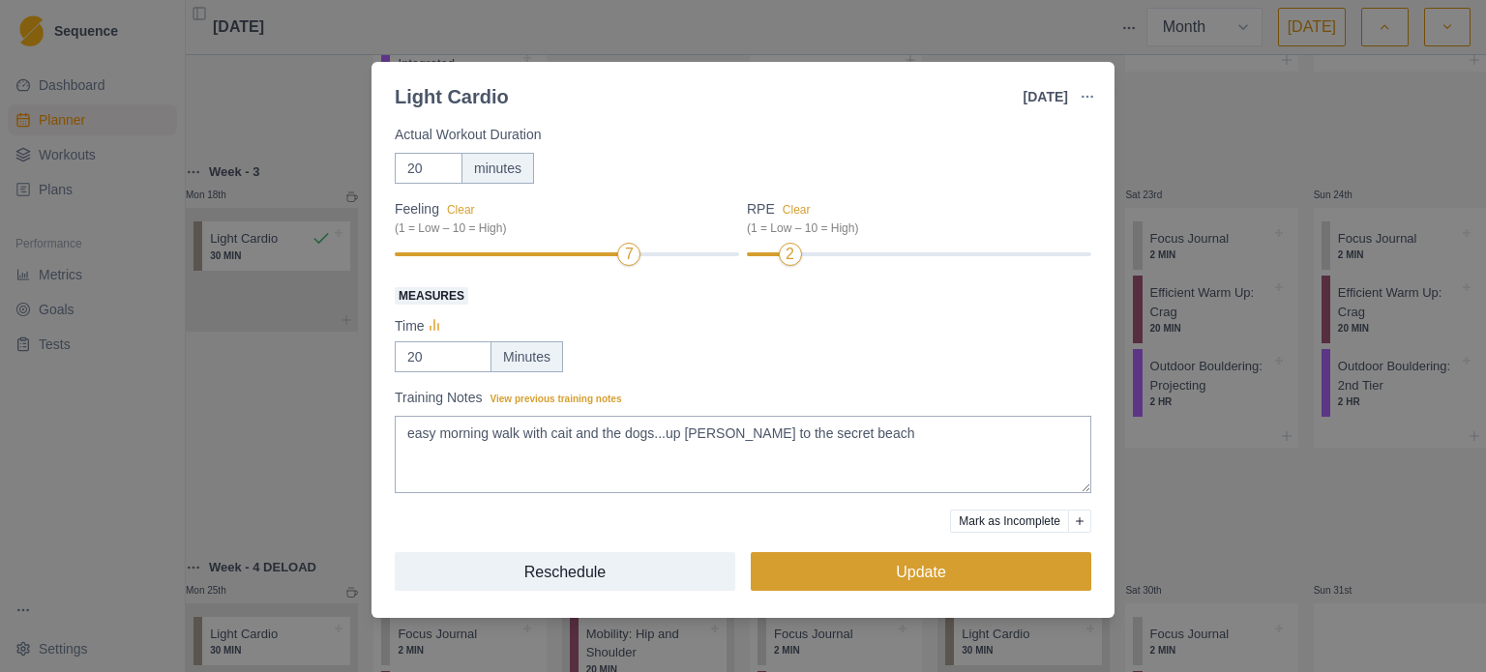
click at [913, 563] on button "Update" at bounding box center [921, 571] width 341 height 39
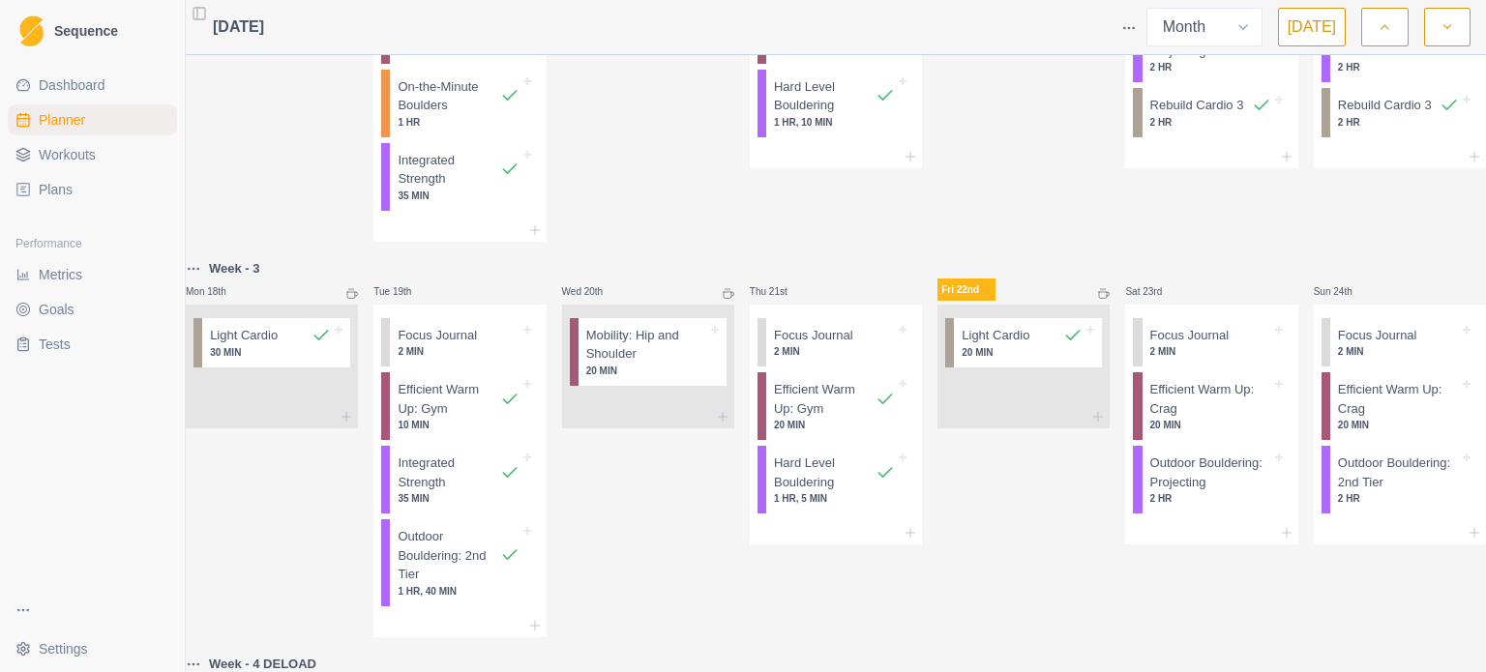
scroll to position [459, 0]
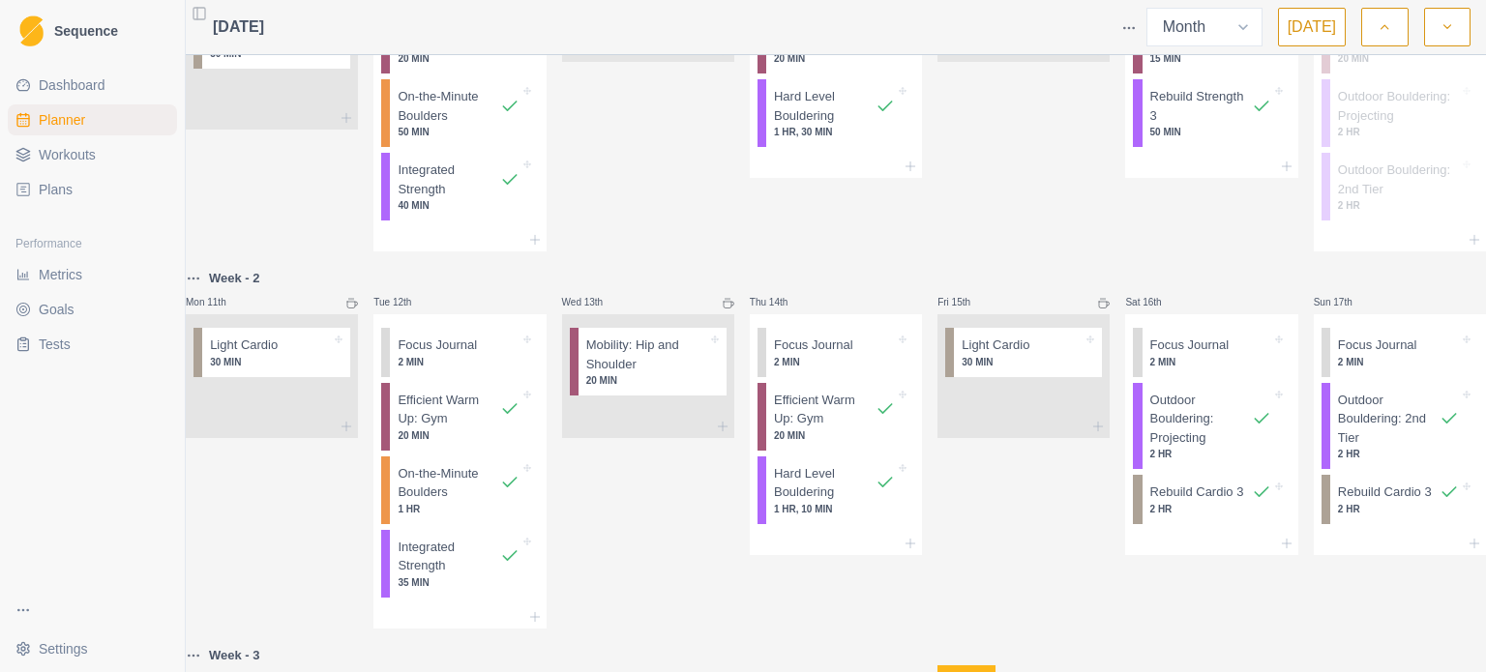
click at [69, 88] on span "Dashboard" at bounding box center [72, 84] width 67 height 19
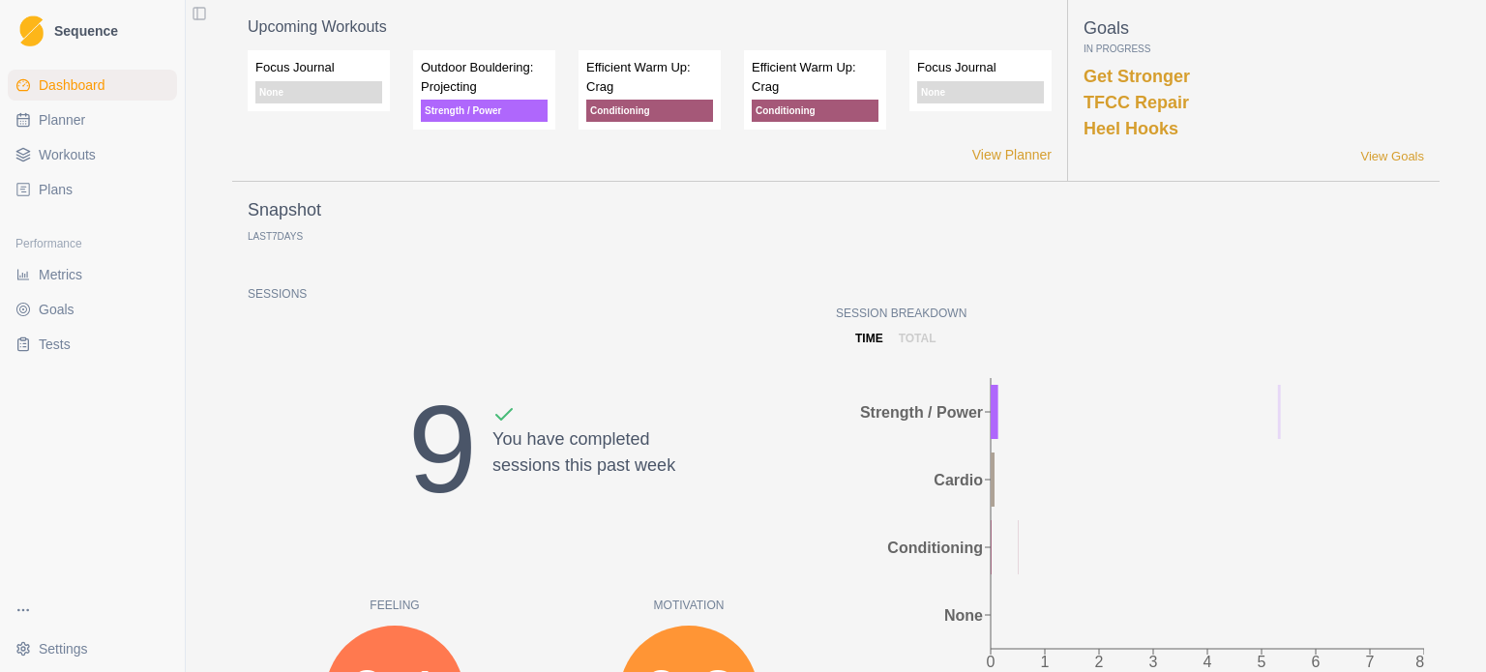
click at [74, 276] on span "Metrics" at bounding box center [61, 274] width 44 height 19
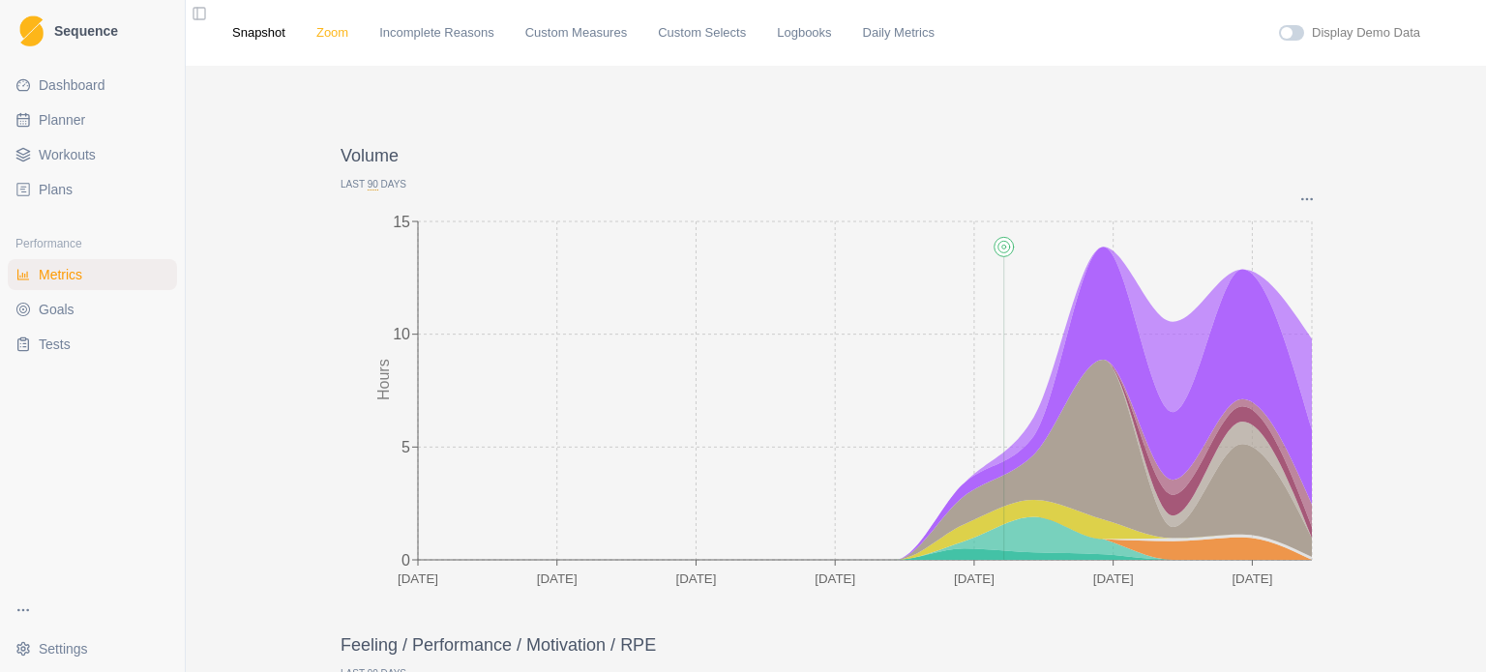
click at [329, 34] on link "Zoom" at bounding box center [332, 32] width 32 height 19
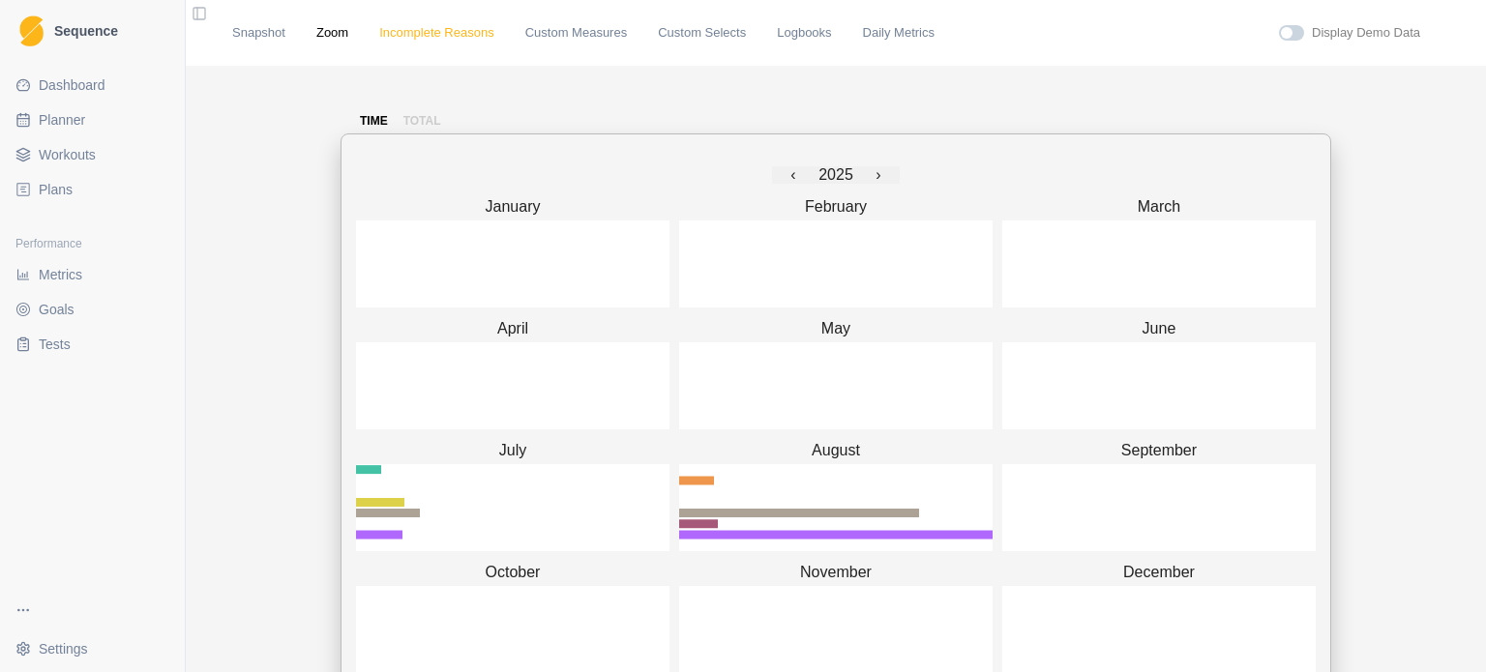
click at [445, 32] on link "Incomplete Reasons" at bounding box center [436, 32] width 115 height 19
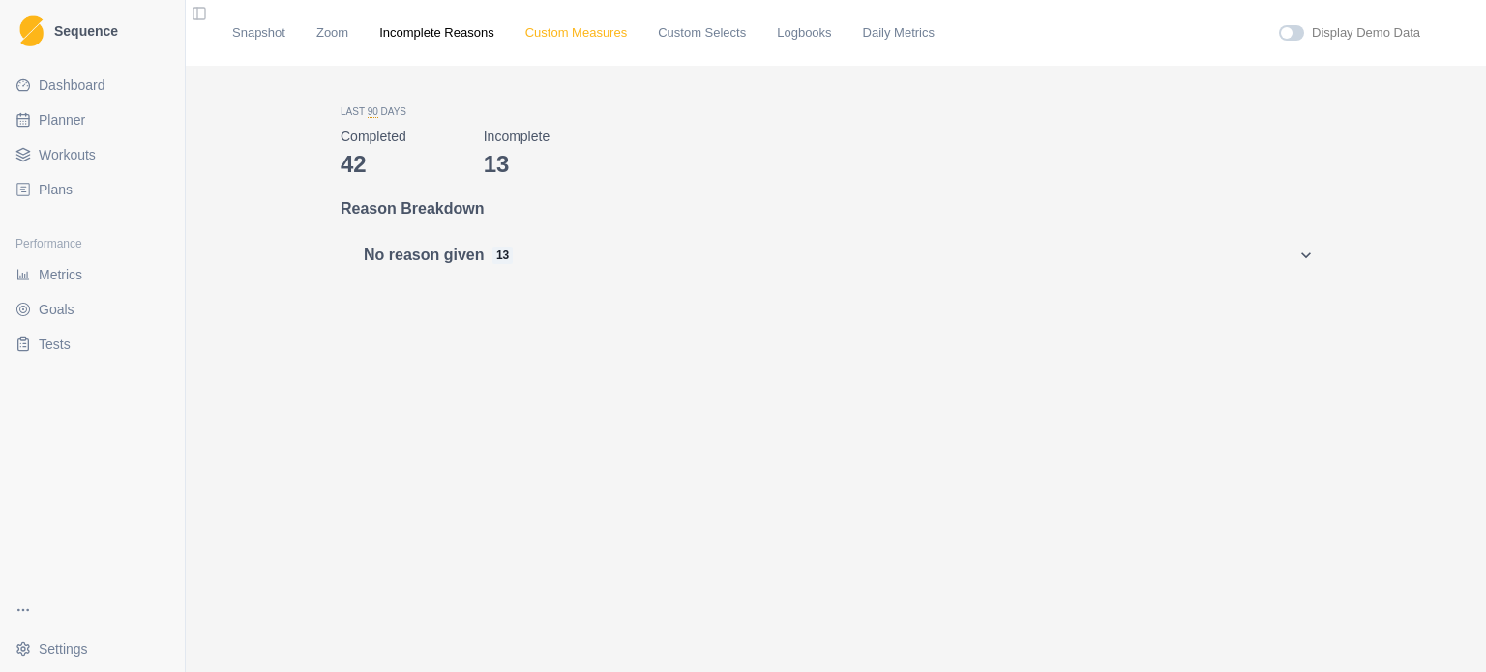
click at [569, 38] on link "Custom Measures" at bounding box center [576, 32] width 102 height 19
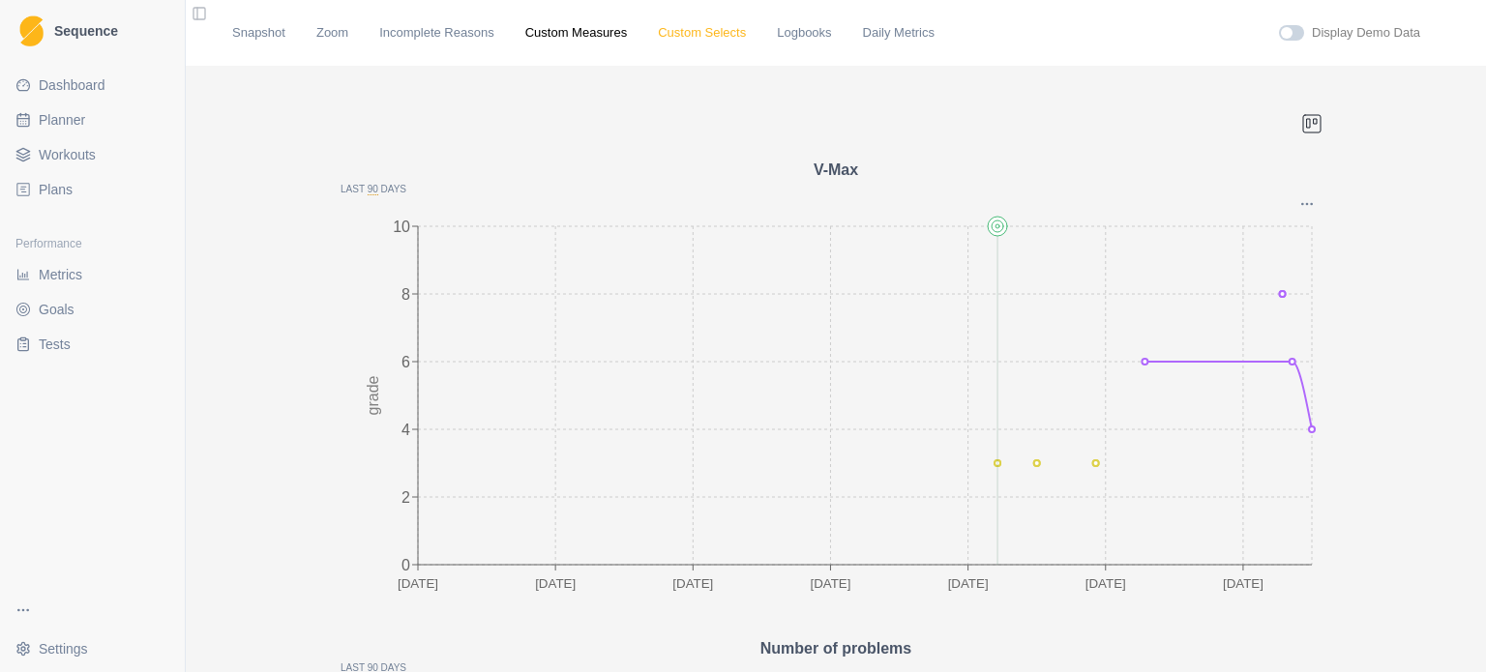
click at [696, 34] on link "Custom Selects" at bounding box center [702, 32] width 88 height 19
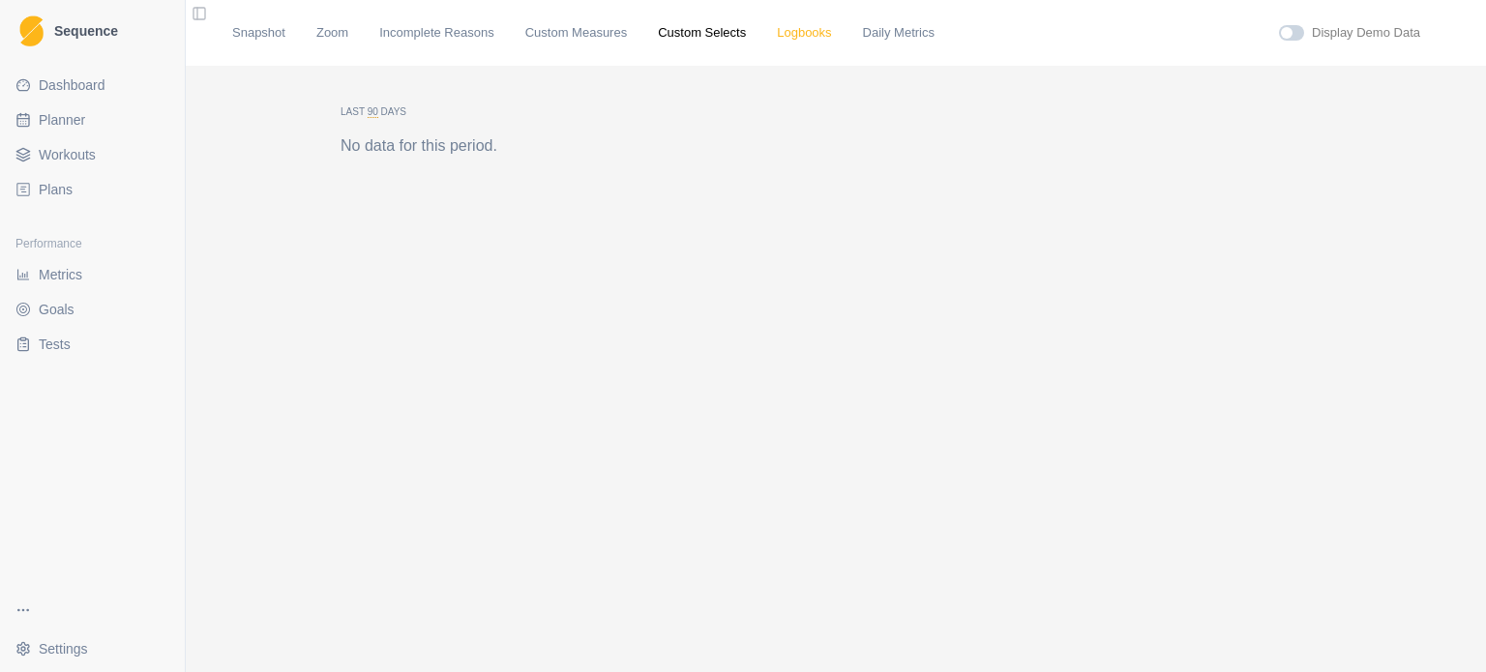
click at [777, 34] on link "Logbooks" at bounding box center [804, 32] width 54 height 19
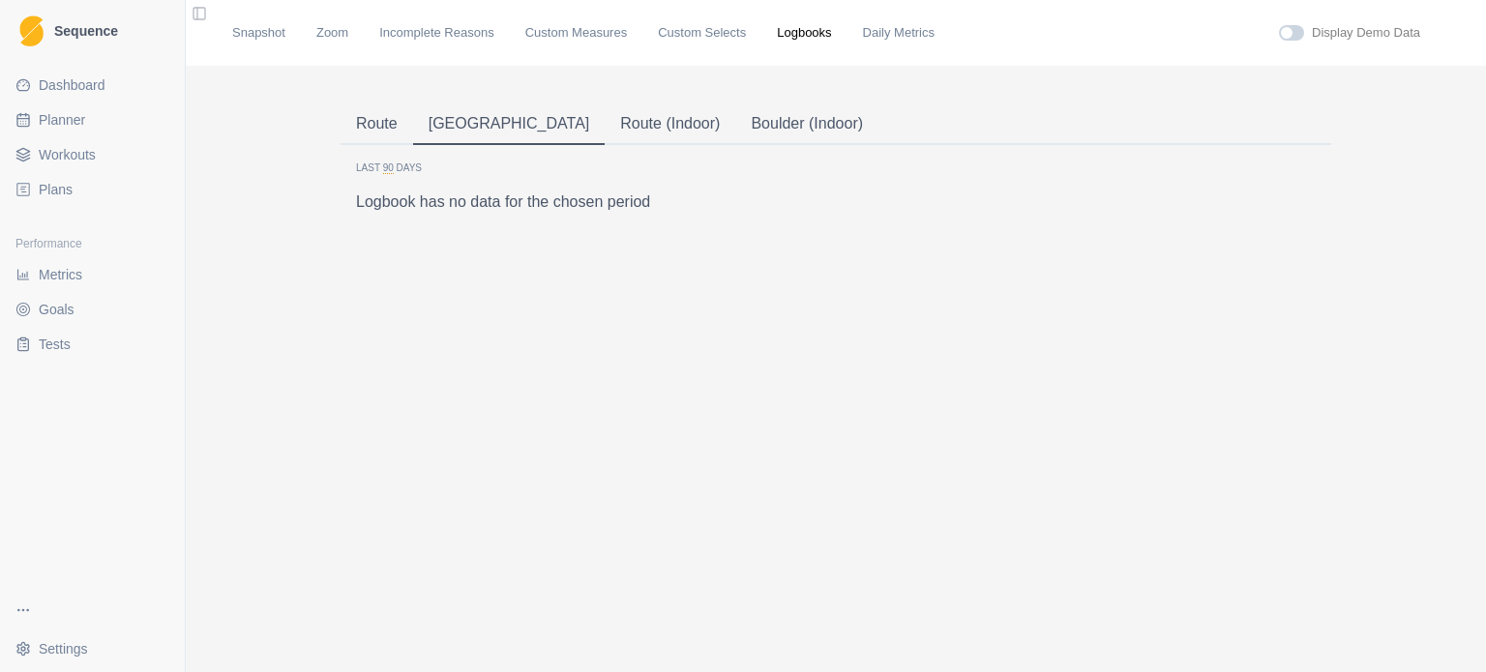
click at [453, 121] on button "[GEOGRAPHIC_DATA]" at bounding box center [509, 124] width 193 height 41
click at [605, 129] on button "Route (Indoor)" at bounding box center [670, 124] width 131 height 41
click at [735, 115] on button "Boulder (Indoor)" at bounding box center [806, 124] width 143 height 41
click at [605, 118] on button "Route (Indoor)" at bounding box center [670, 124] width 131 height 41
click at [863, 26] on link "Daily Metrics" at bounding box center [899, 32] width 72 height 19
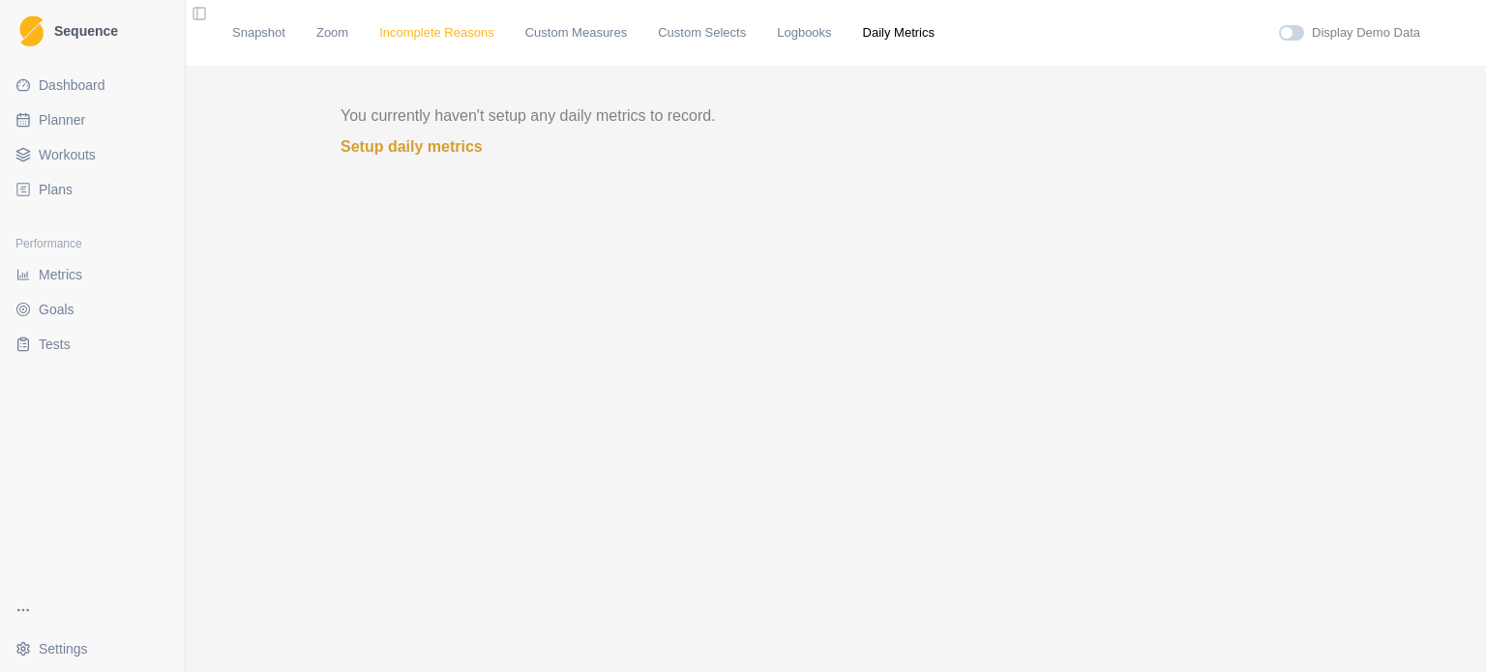
click at [403, 25] on link "Incomplete Reasons" at bounding box center [436, 32] width 115 height 19
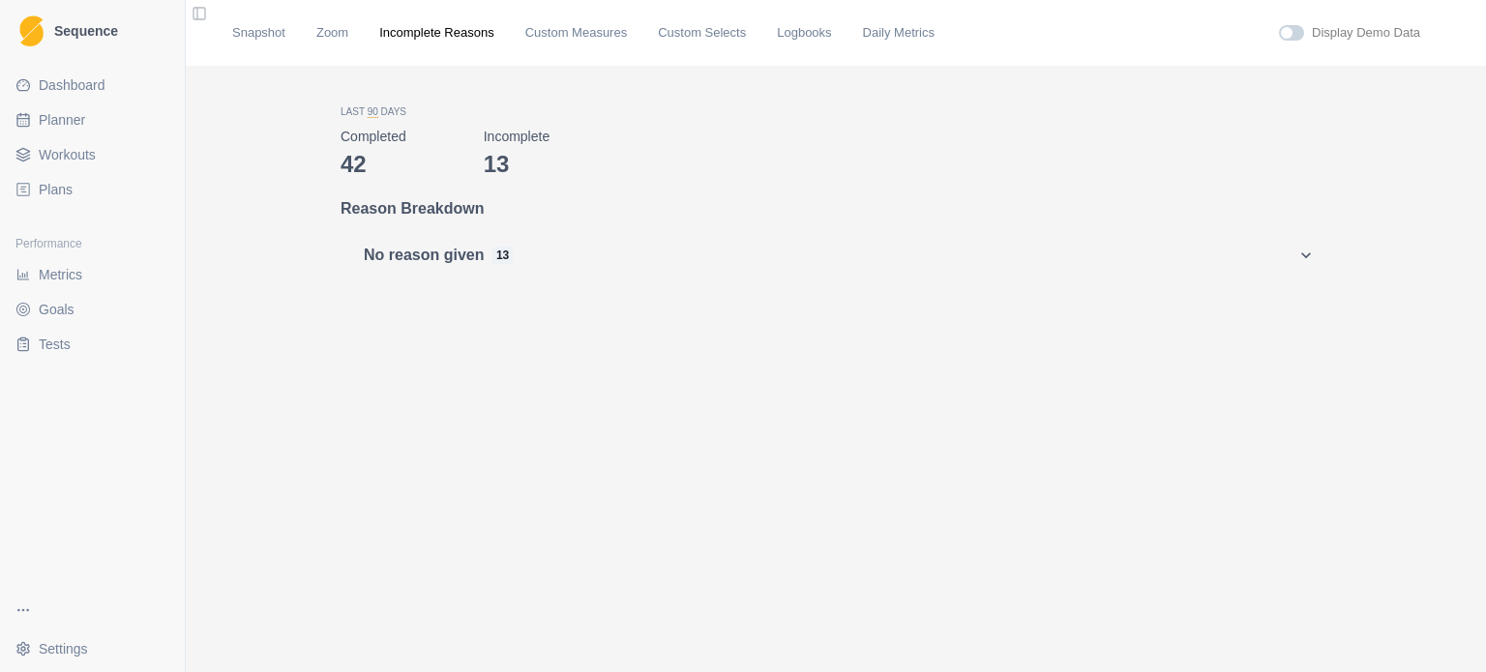
click at [308, 36] on div "Snapshot Zoom Incomplete Reasons Custom Measures Custom Selects Logbooks Daily …" at bounding box center [835, 32] width 1207 height 19
click at [316, 36] on link "Zoom" at bounding box center [332, 32] width 32 height 19
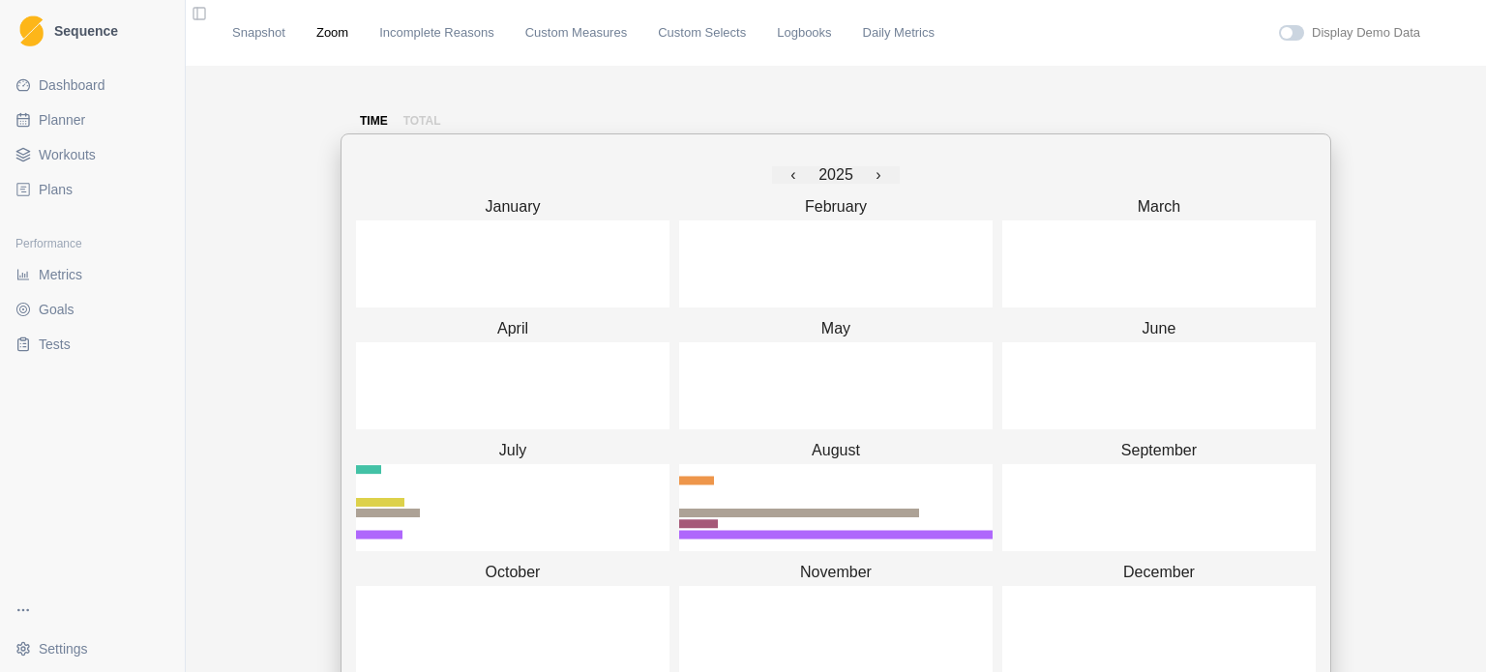
scroll to position [97, 0]
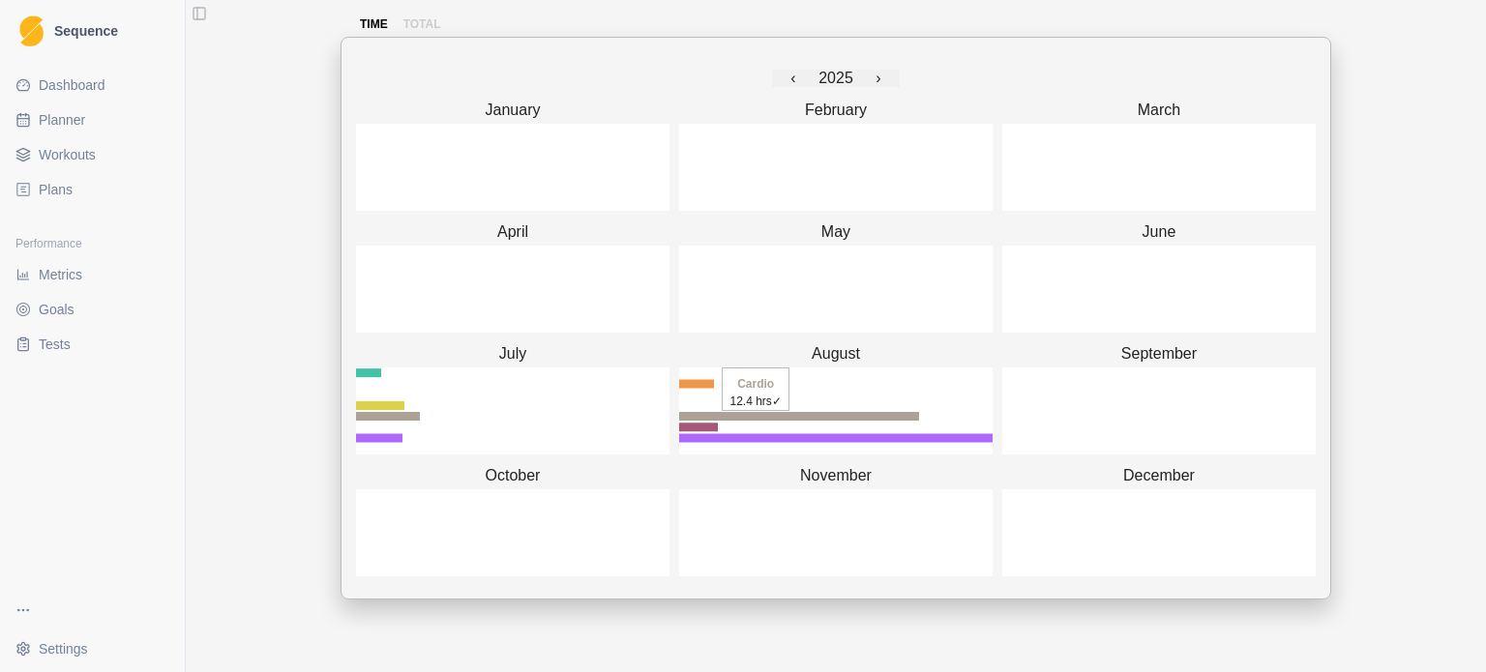
click at [704, 417] on icon "button" at bounding box center [799, 416] width 240 height 9
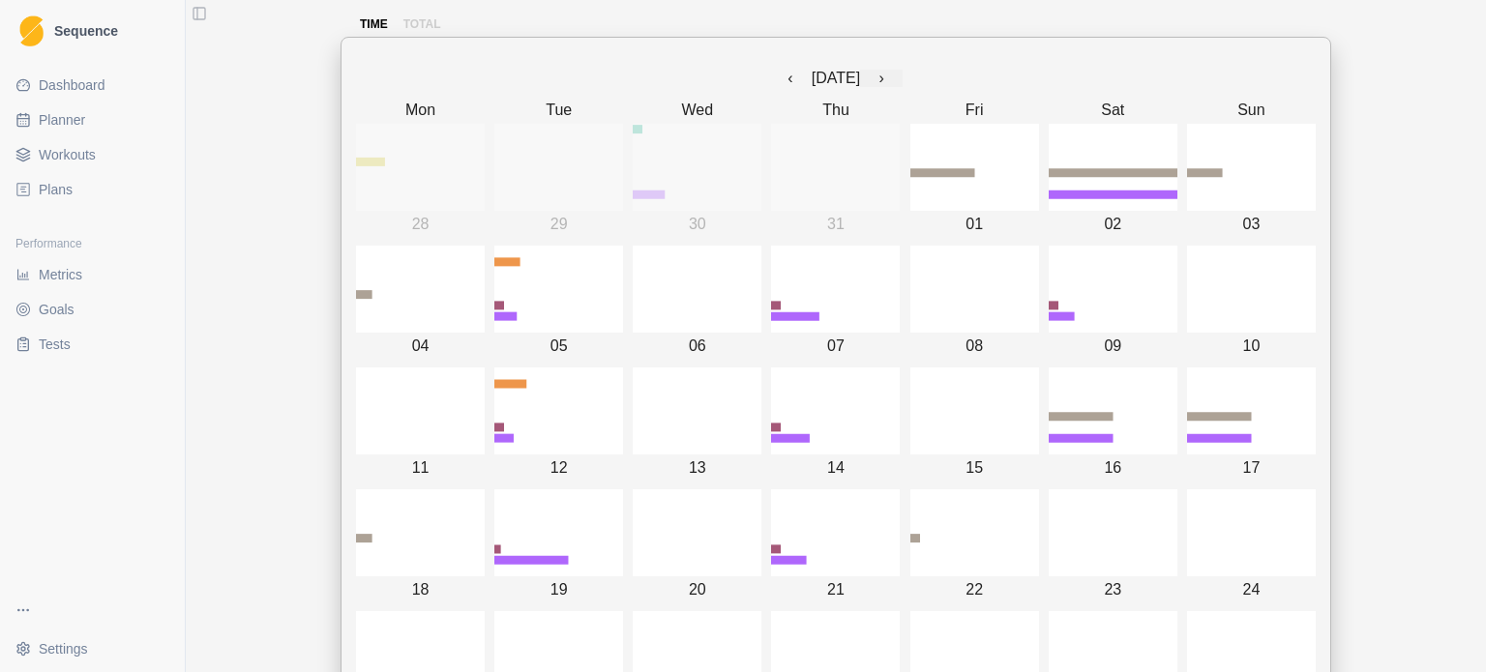
click at [244, 55] on div "time total ‹ [DATE] › Mon Tue Wed Thu Fri Sat Sun 28 29 30 31 01 02 03 04 05 06…" at bounding box center [836, 450] width 1300 height 963
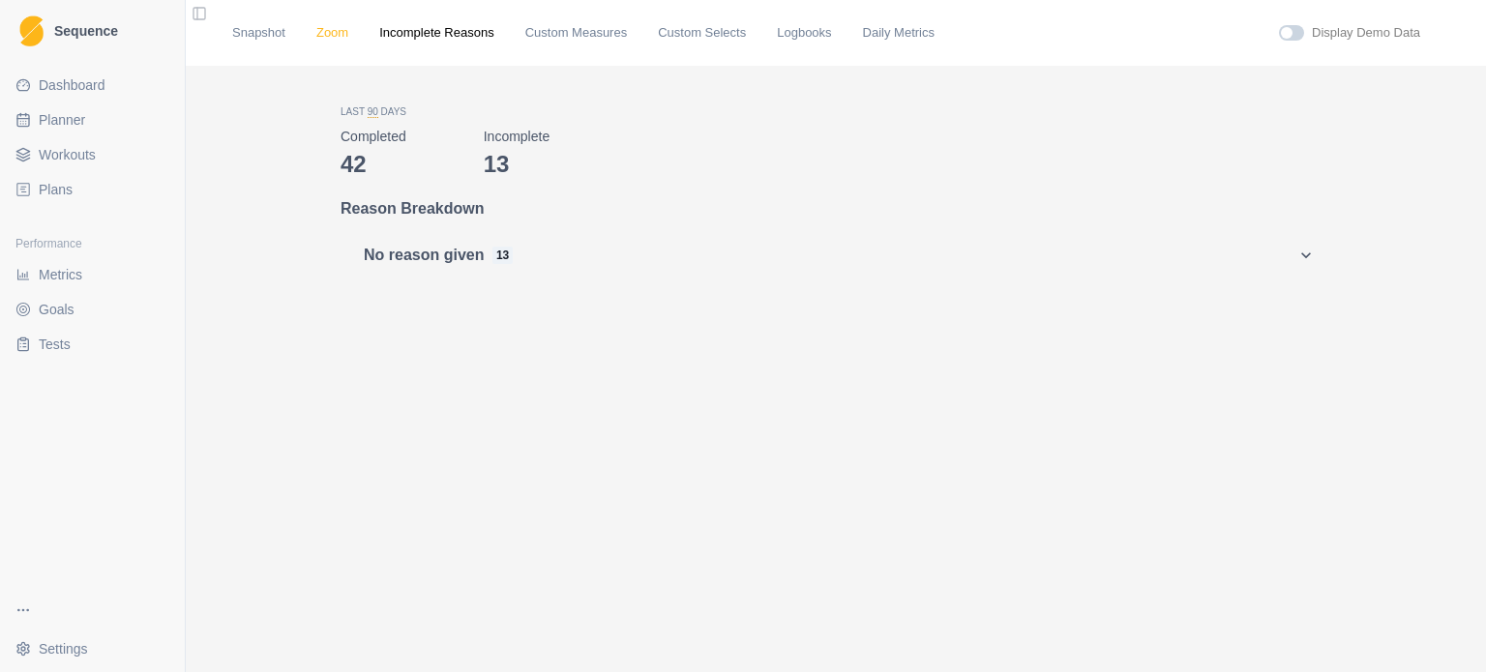
click at [322, 31] on link "Zoom" at bounding box center [332, 32] width 32 height 19
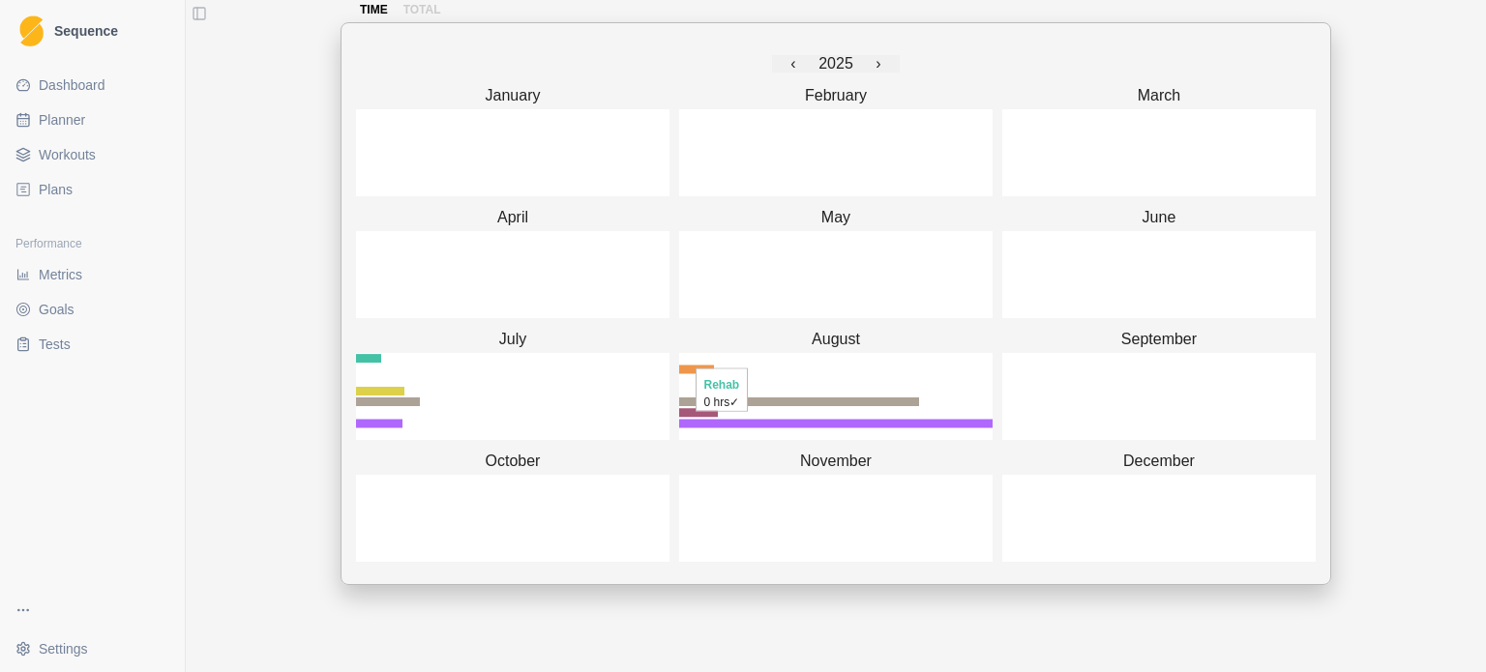
scroll to position [193, 0]
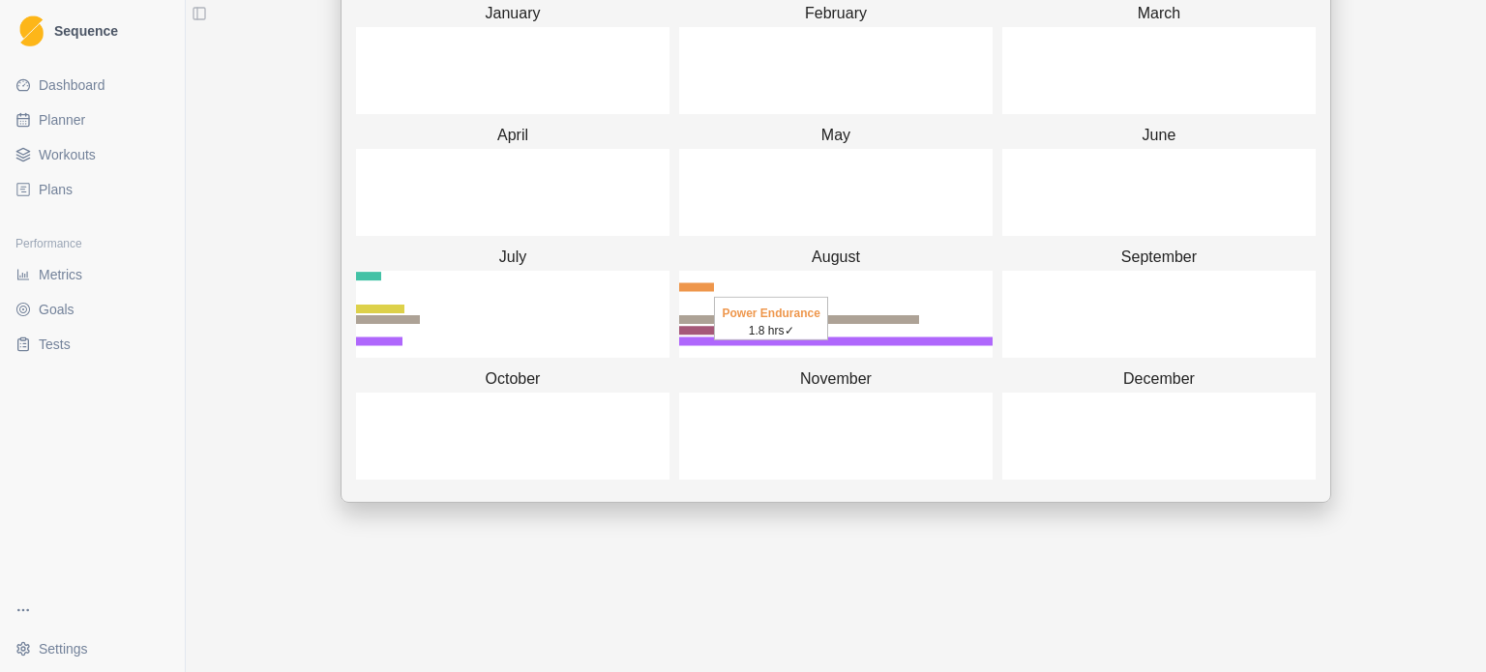
click at [696, 285] on icon "button" at bounding box center [696, 286] width 35 height 9
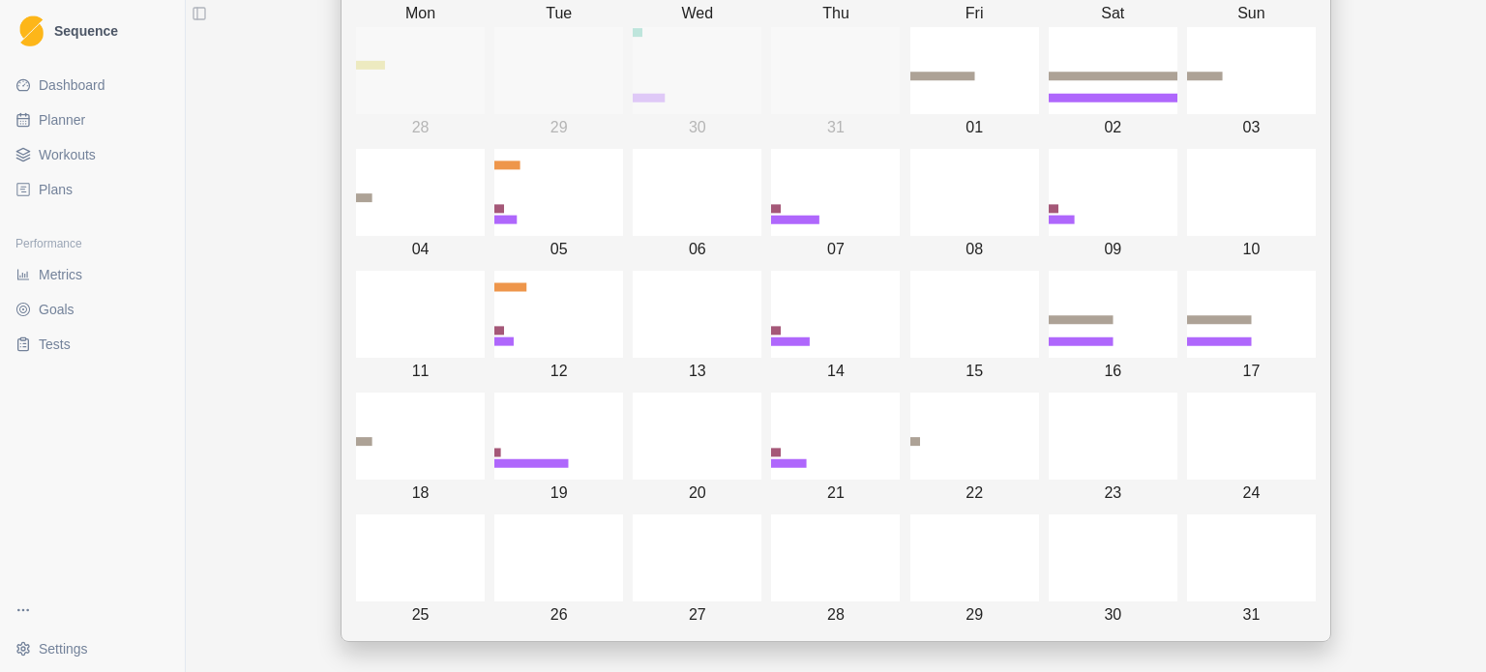
scroll to position [97, 0]
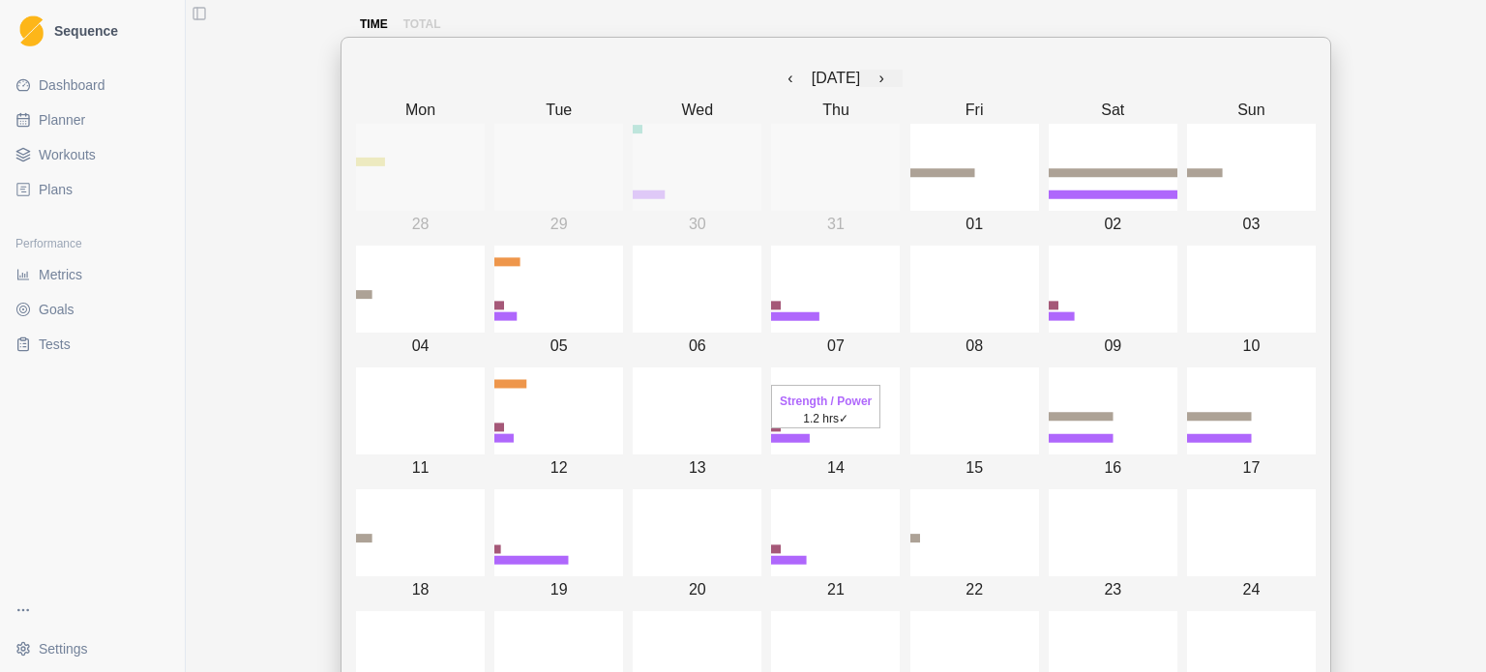
click at [665, 198] on icon "button" at bounding box center [649, 194] width 32 height 9
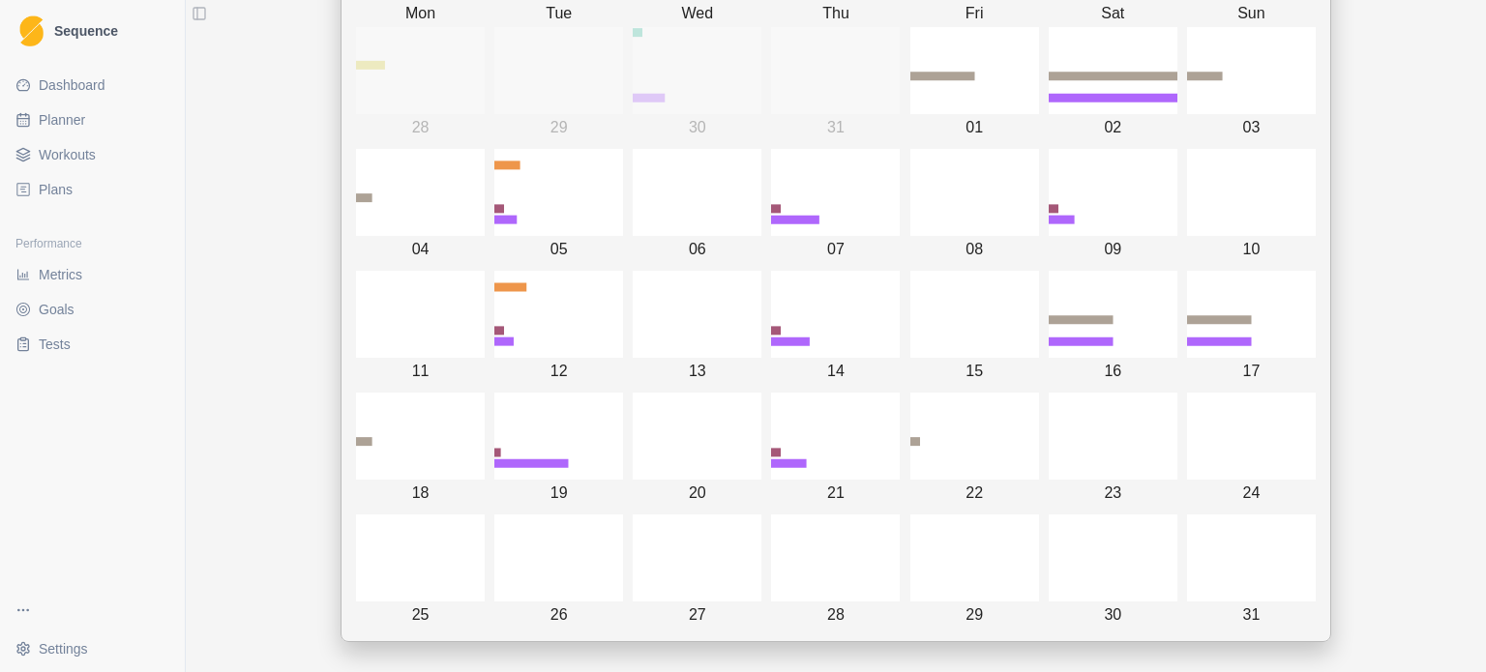
click at [72, 266] on span "Metrics" at bounding box center [61, 274] width 44 height 19
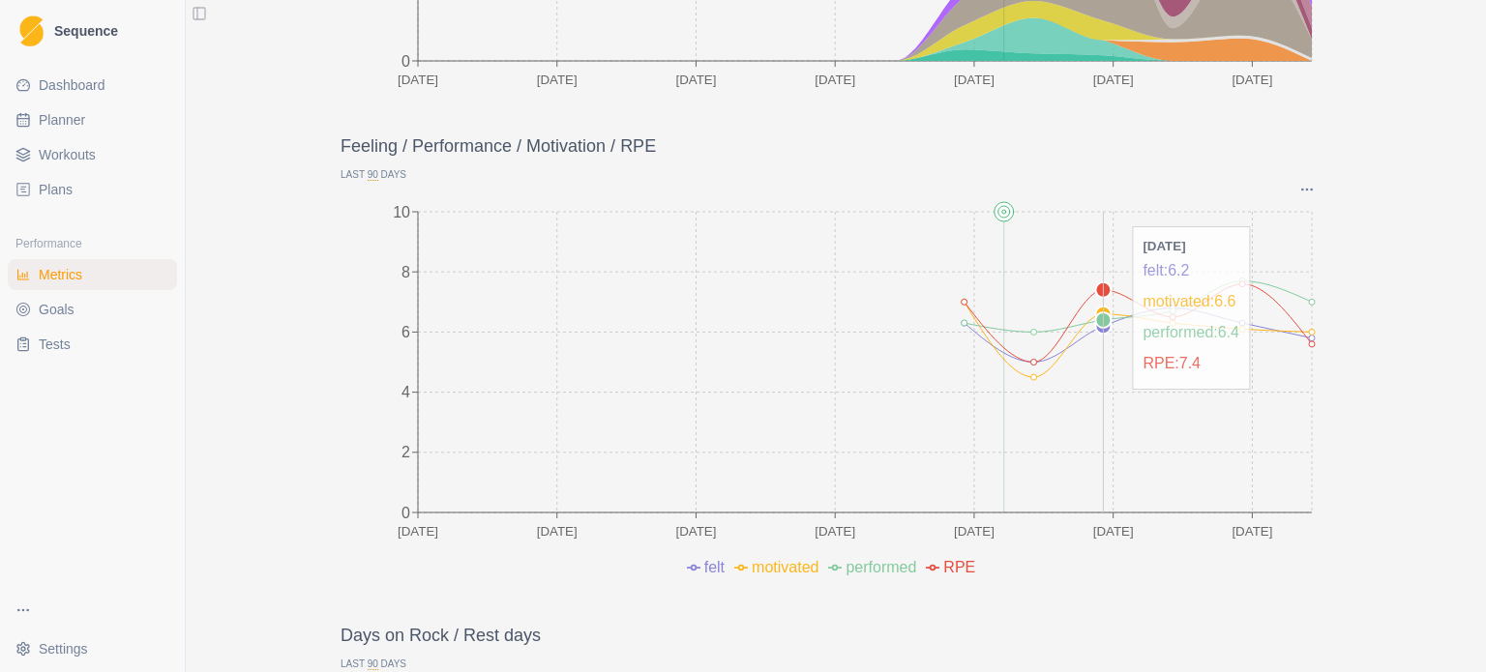
scroll to position [484, 0]
